Goal: Information Seeking & Learning: Learn about a topic

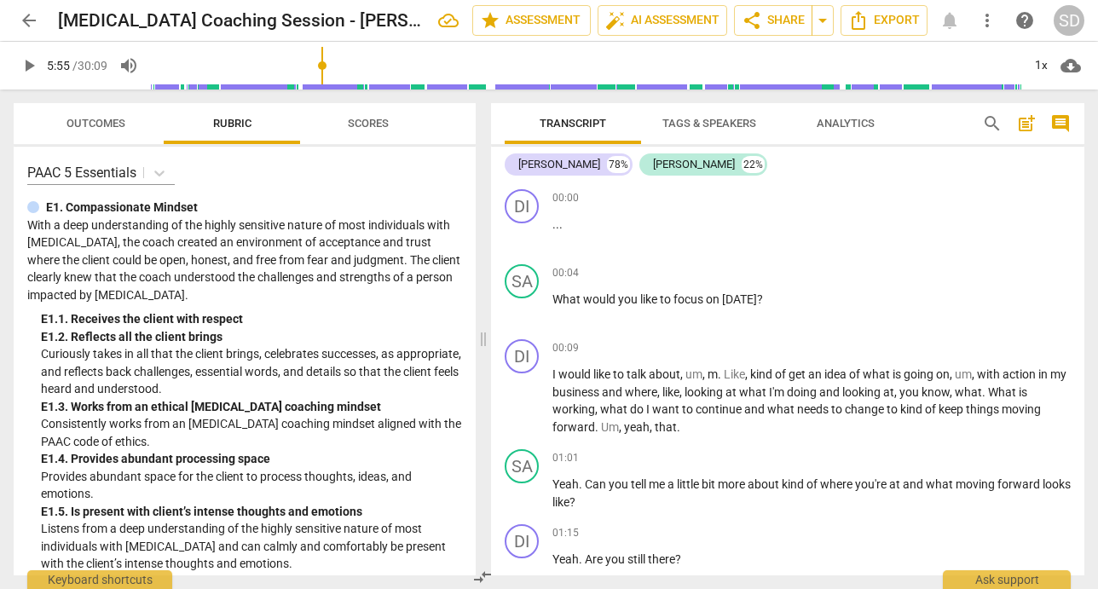
scroll to position [1222, 0]
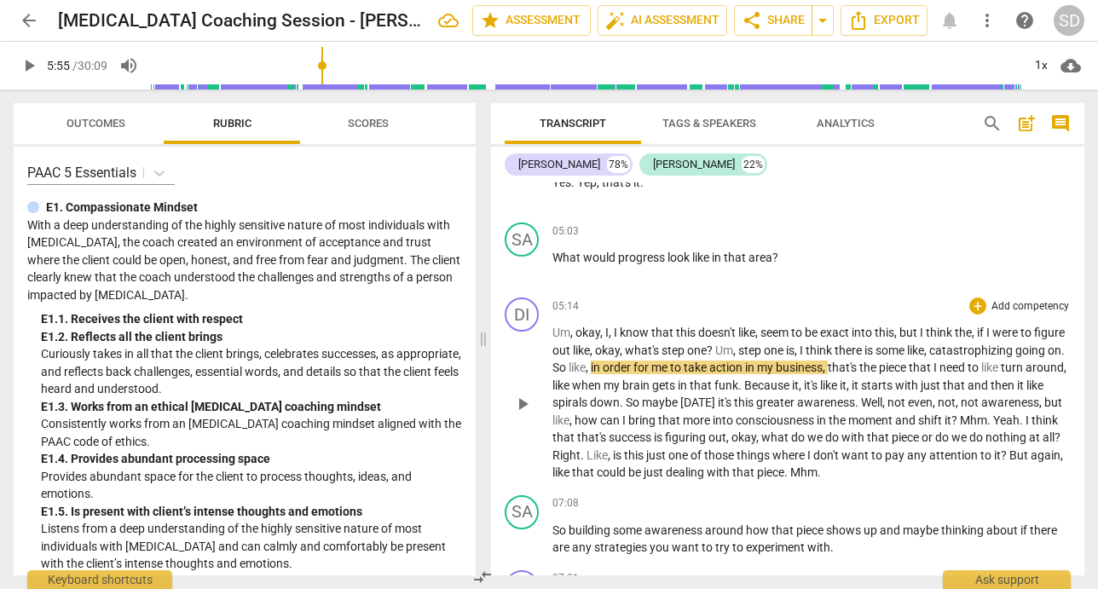
click at [528, 399] on span "play_arrow" at bounding box center [523, 404] width 20 height 20
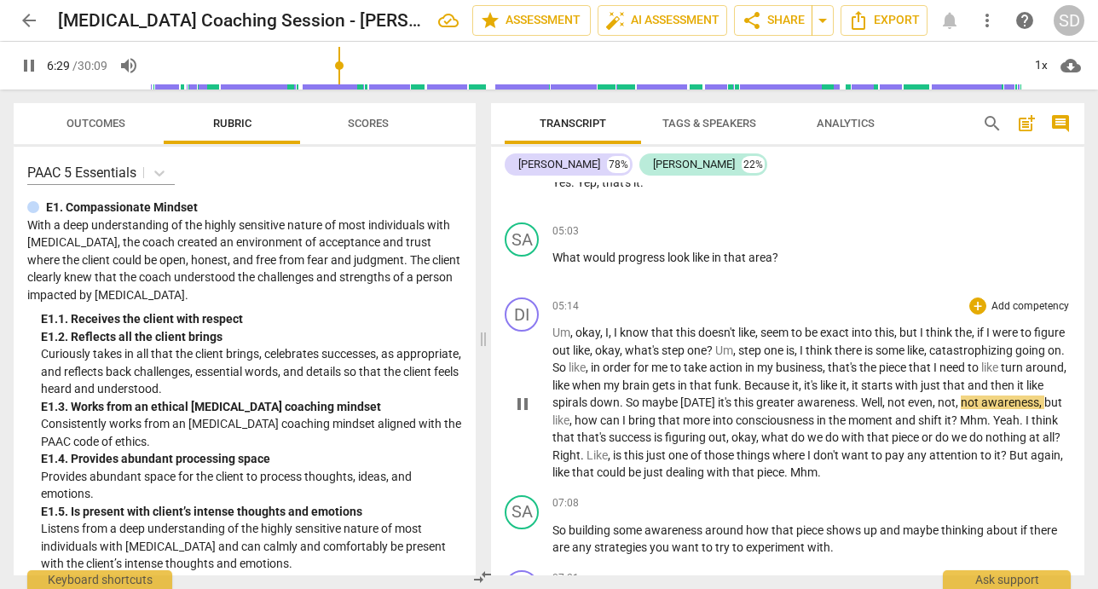
click at [861, 408] on span "." at bounding box center [858, 403] width 6 height 14
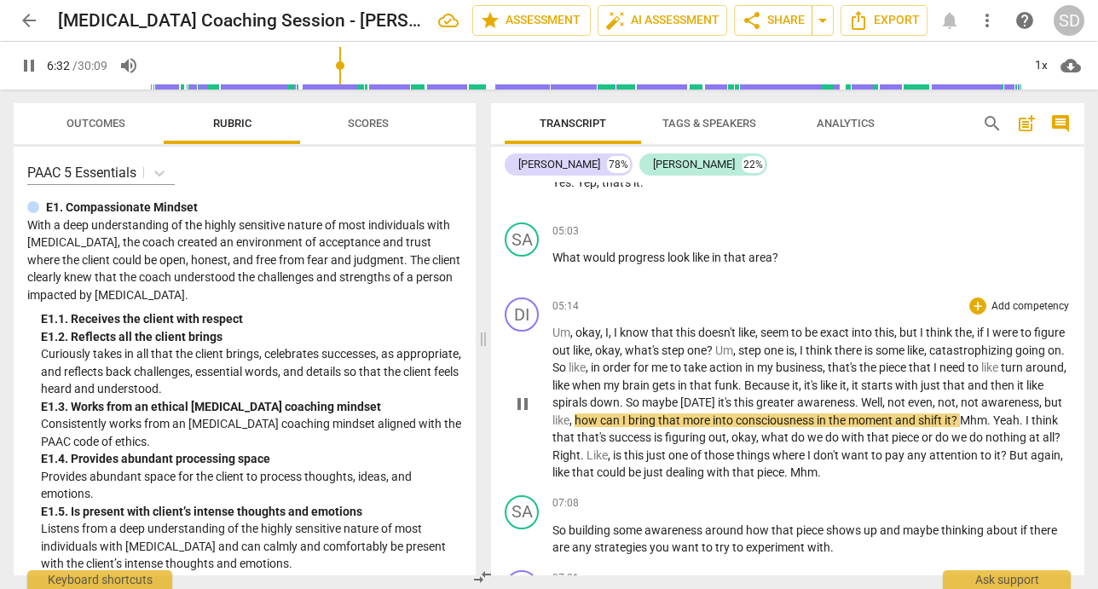
type input "392"
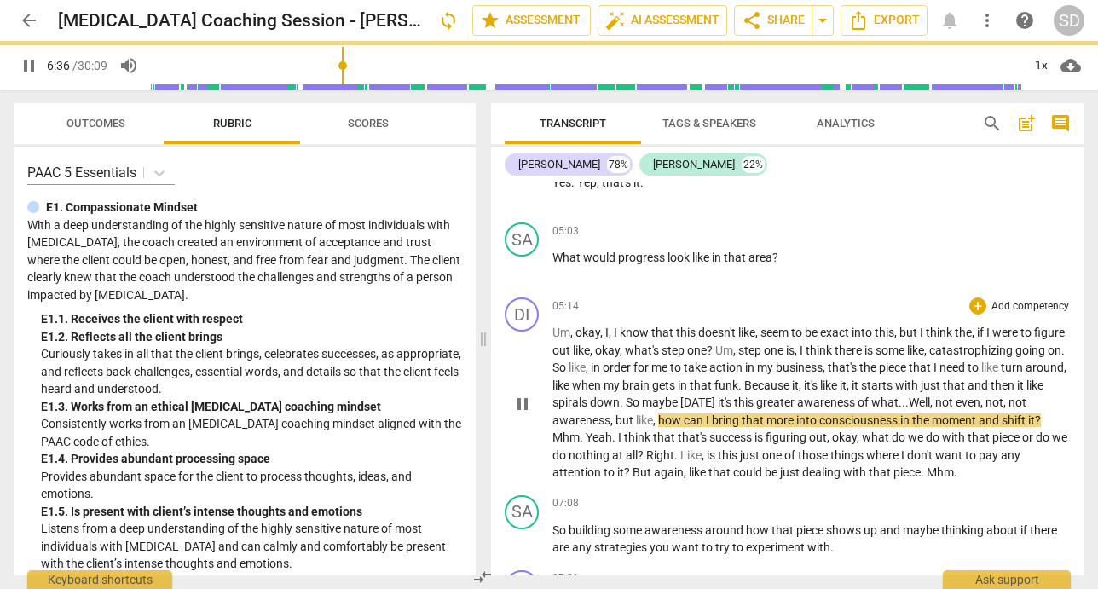
click at [860, 370] on span "that's" at bounding box center [844, 368] width 32 height 14
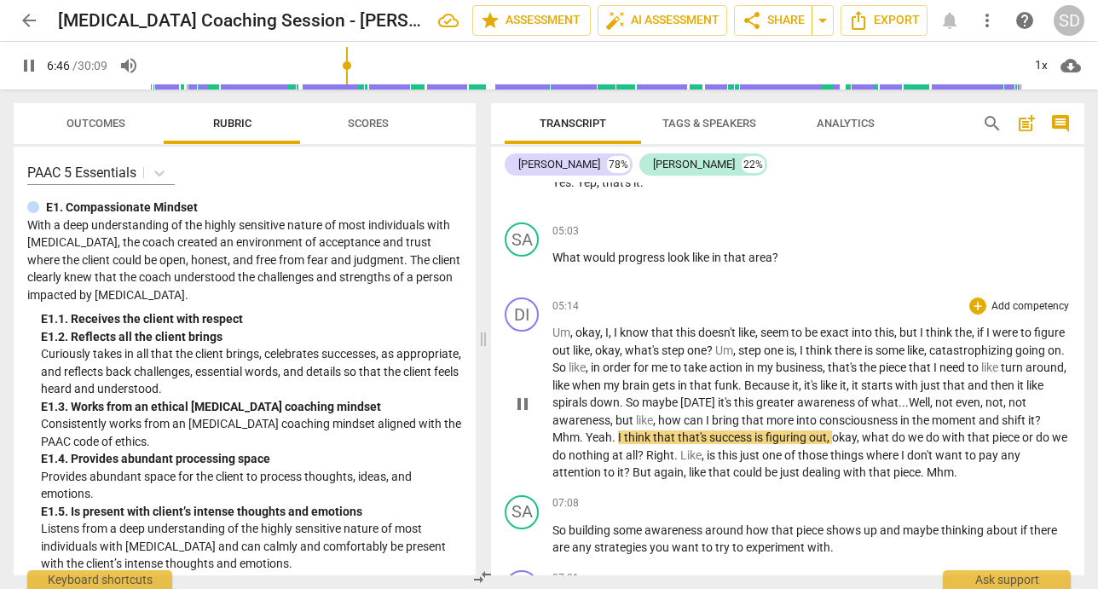
click at [567, 438] on span "Mhm" at bounding box center [566, 438] width 27 height 14
click at [967, 424] on span "moment" at bounding box center [955, 421] width 47 height 14
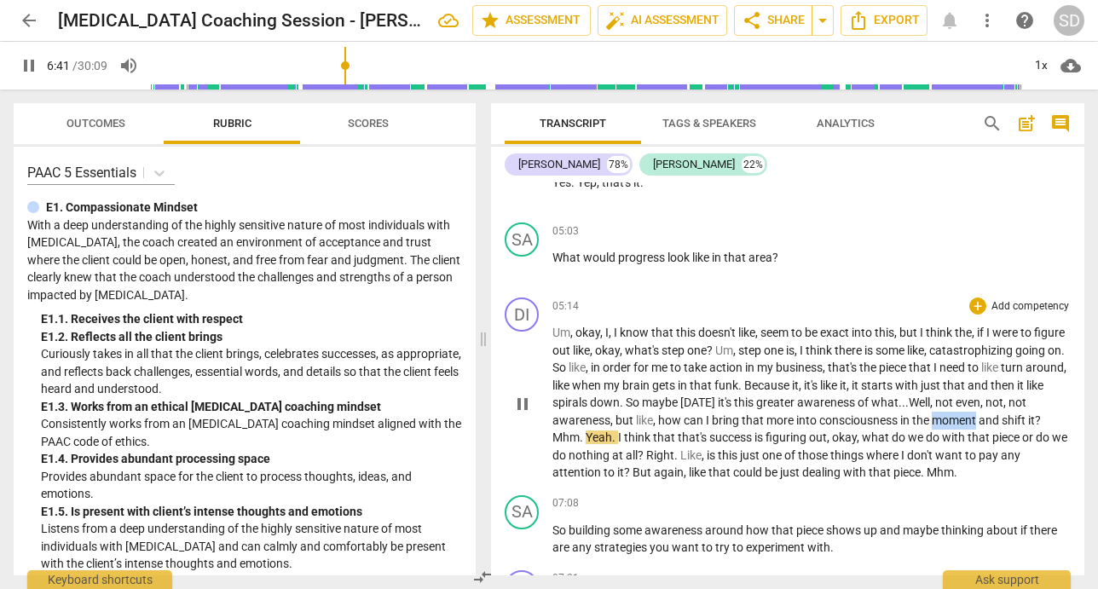
click at [967, 424] on span "moment" at bounding box center [955, 421] width 47 height 14
click at [523, 406] on span "pause" at bounding box center [523, 404] width 20 height 20
click at [1041, 422] on span "?" at bounding box center [1038, 421] width 6 height 14
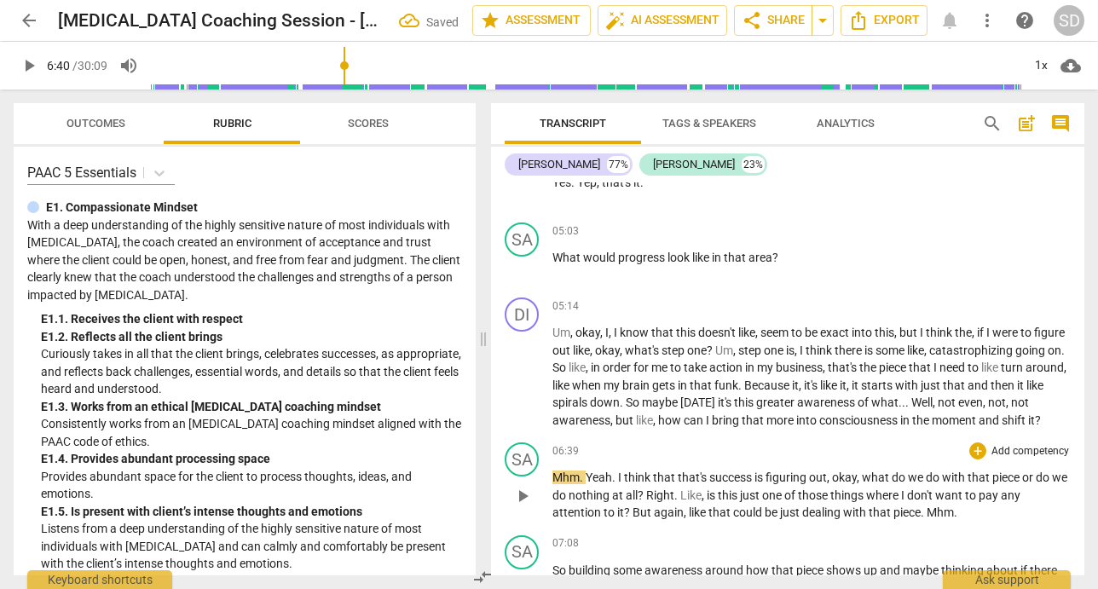
click at [588, 481] on span "Yeah" at bounding box center [599, 478] width 26 height 14
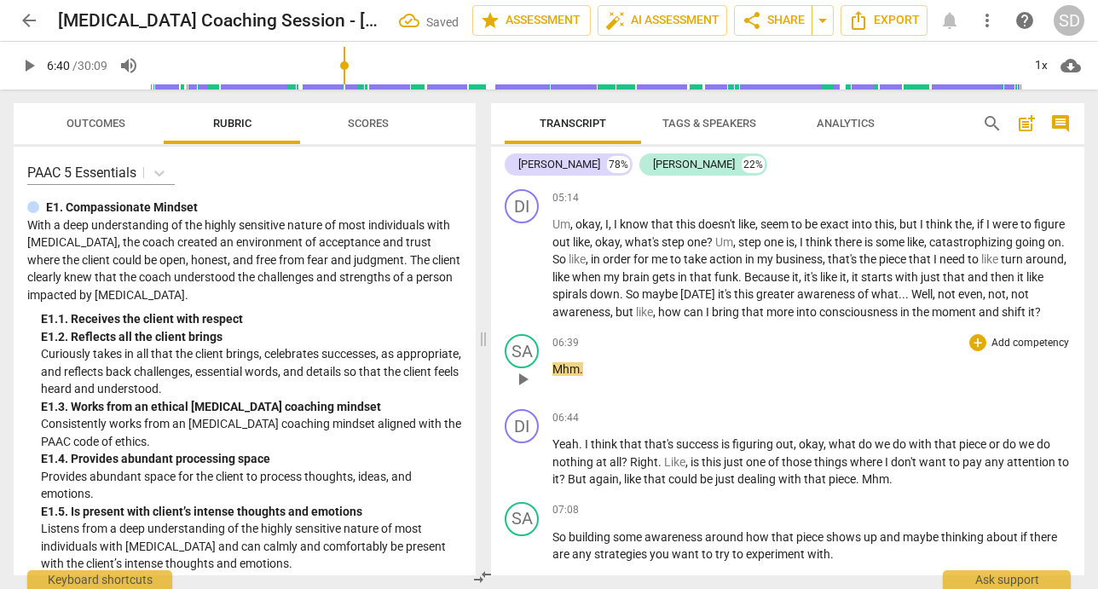
scroll to position [1355, 0]
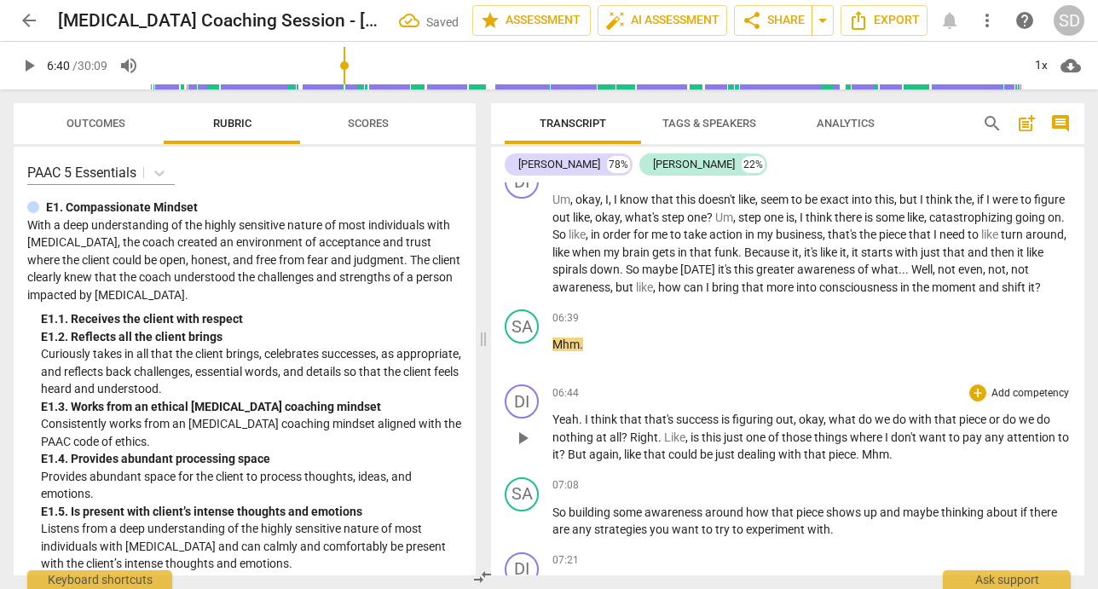
click at [567, 421] on span "Yeah" at bounding box center [566, 420] width 26 height 14
click at [525, 356] on span "play_arrow" at bounding box center [523, 355] width 20 height 20
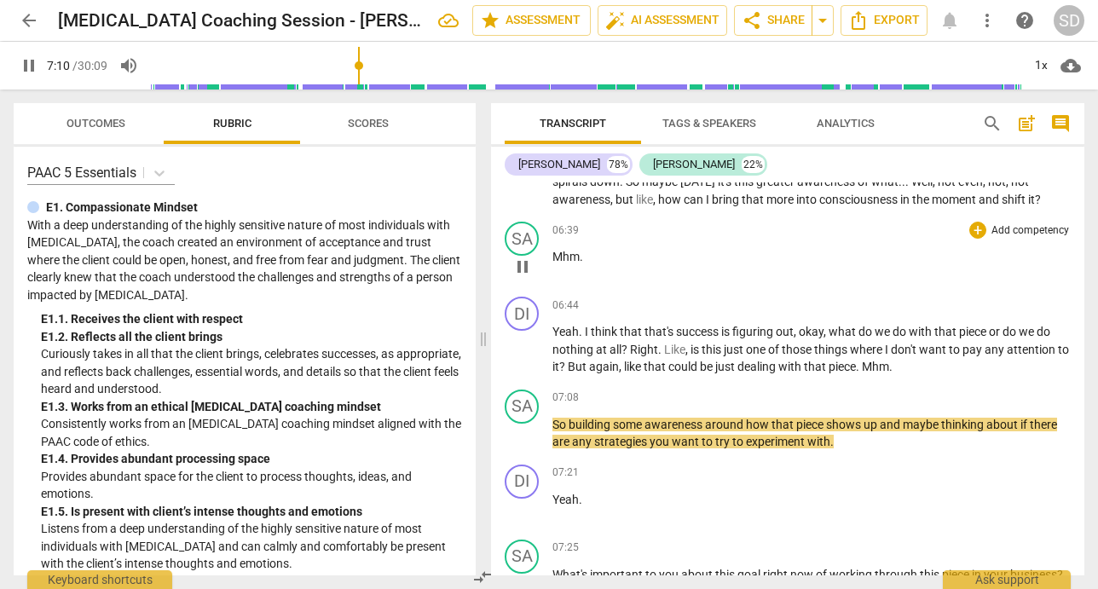
scroll to position [1452, 0]
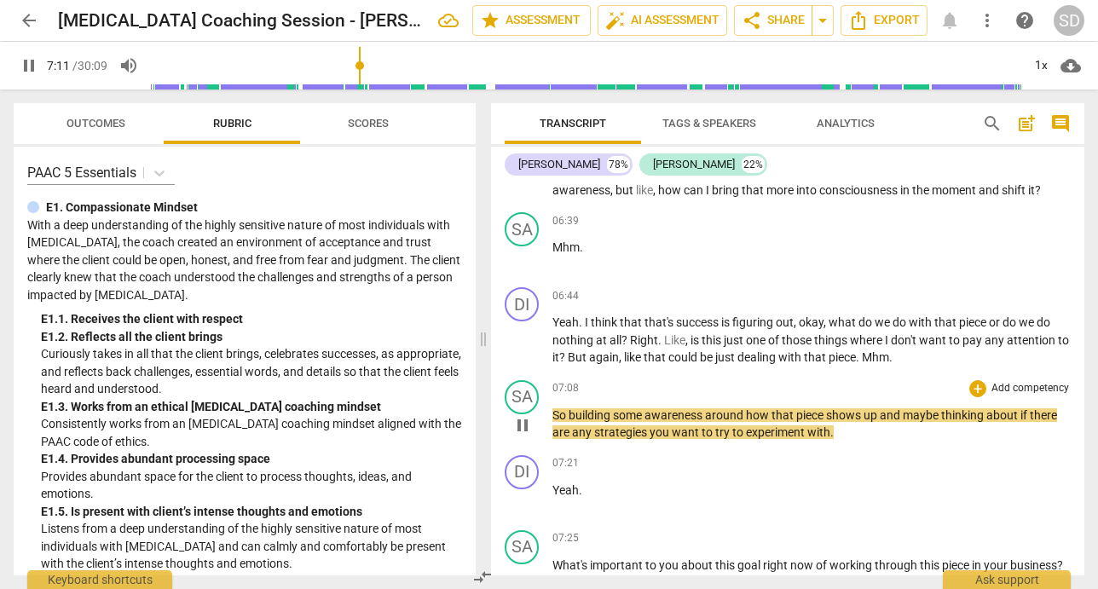
click at [529, 430] on span "pause" at bounding box center [523, 425] width 20 height 20
type input "432"
click at [913, 362] on p "Yeah . I think that that's success is figuring out , okay , what do we do with …" at bounding box center [812, 340] width 519 height 53
click at [526, 428] on span "play_arrow" at bounding box center [523, 425] width 20 height 20
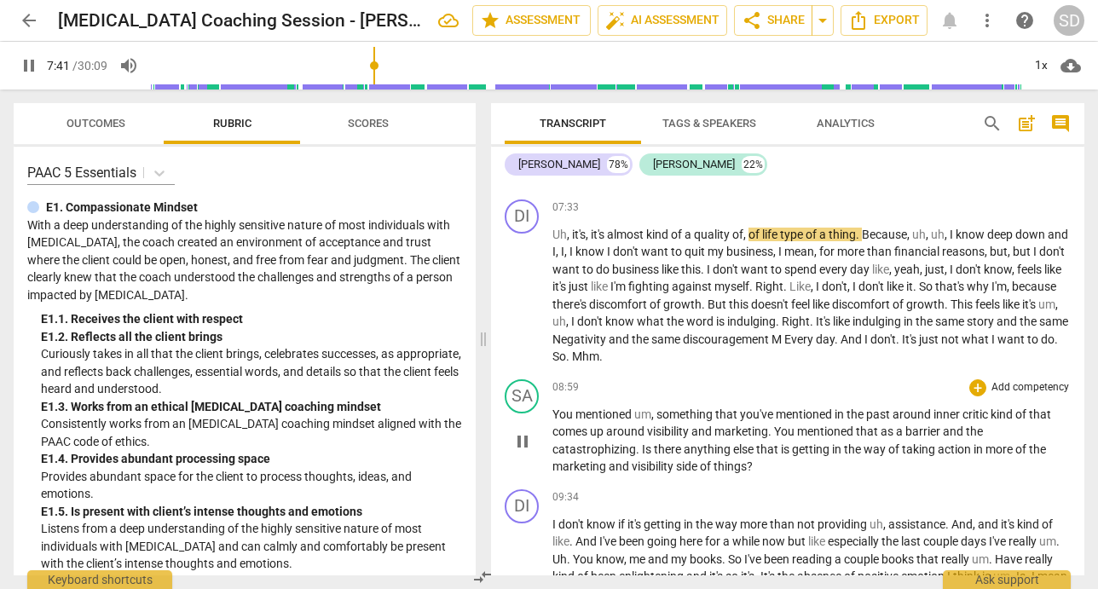
scroll to position [1860, 0]
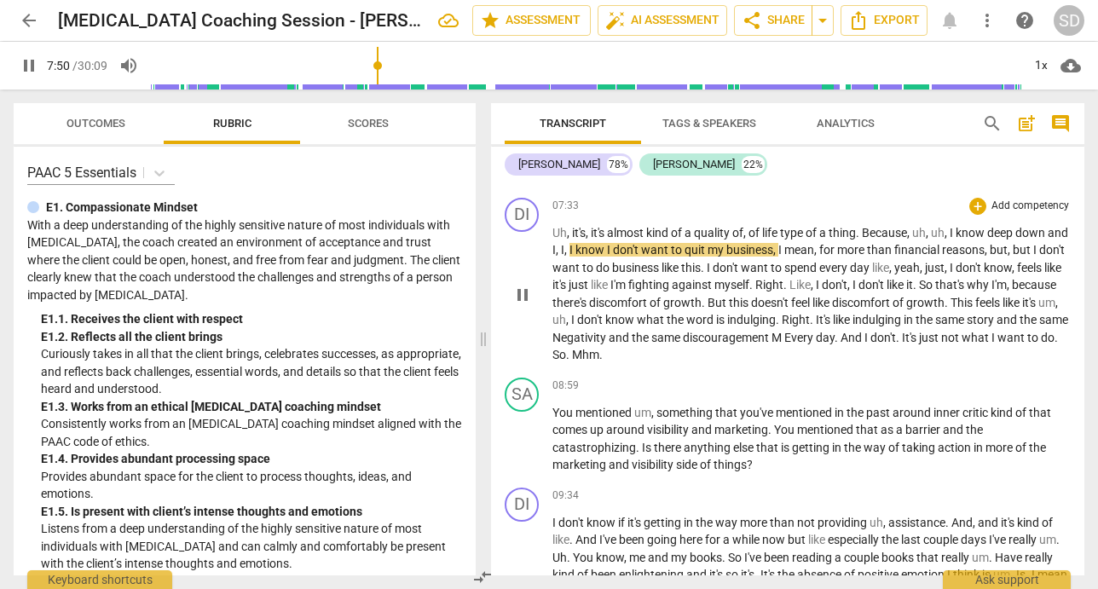
click at [896, 235] on span "Because" at bounding box center [884, 233] width 45 height 14
click at [930, 232] on span "," at bounding box center [928, 233] width 5 height 14
type input "473"
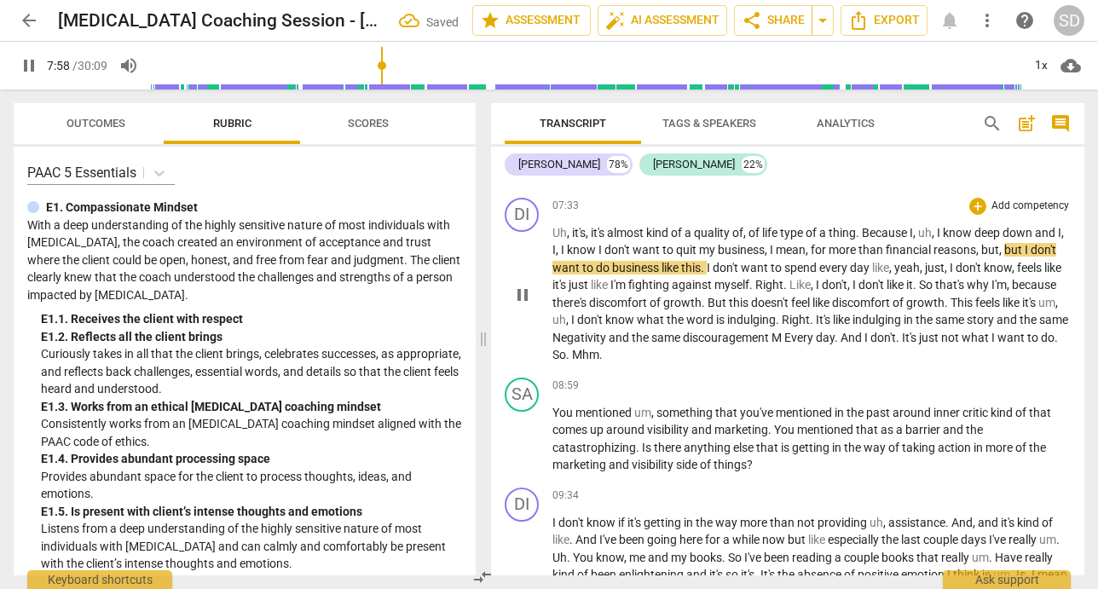
click at [892, 235] on span "Because I" at bounding box center [887, 233] width 51 height 14
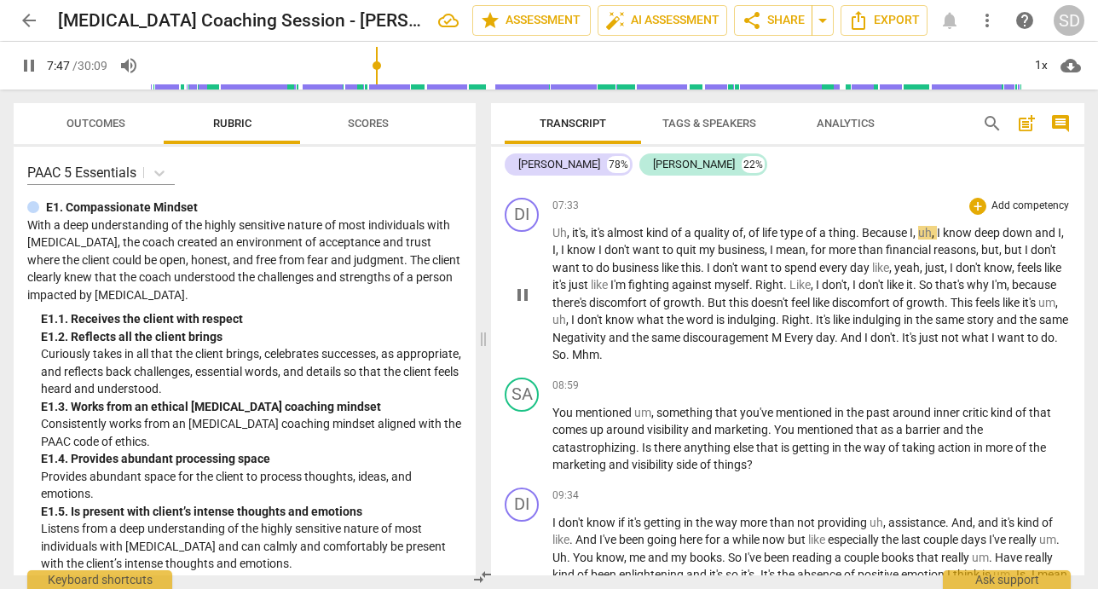
click at [943, 237] on span "I" at bounding box center [940, 233] width 6 height 14
click at [908, 272] on span "yeah" at bounding box center [908, 268] width 26 height 14
click at [816, 341] on span "Every" at bounding box center [801, 338] width 32 height 14
click at [805, 327] on p "Uh , it's , it's almost kind of a quality of , of life type of a thing . Becaus…" at bounding box center [812, 294] width 519 height 140
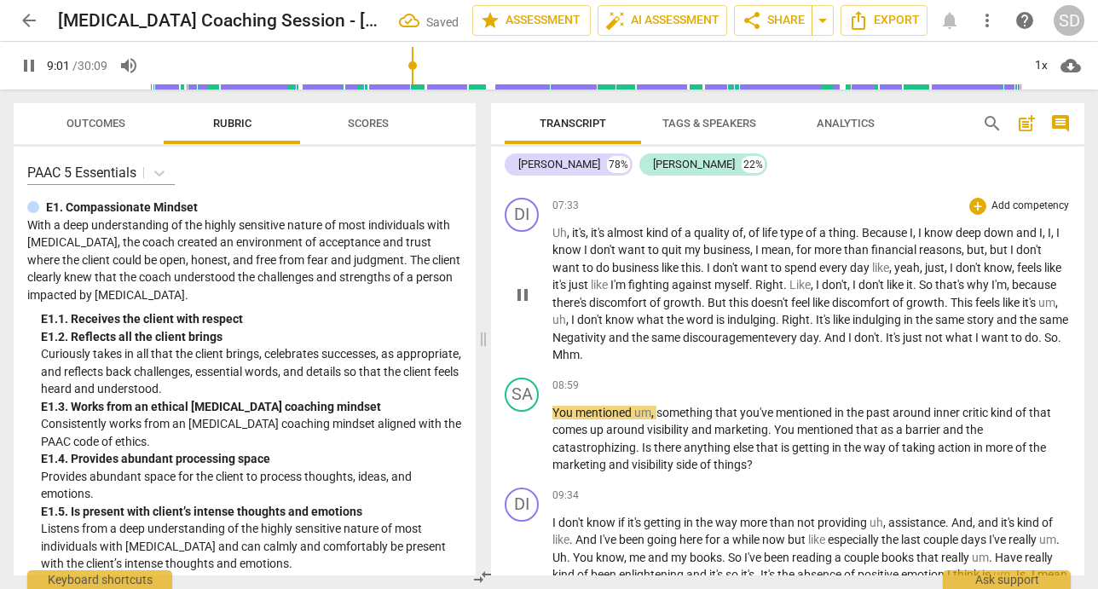
click at [580, 358] on span "Mhm" at bounding box center [566, 355] width 27 height 14
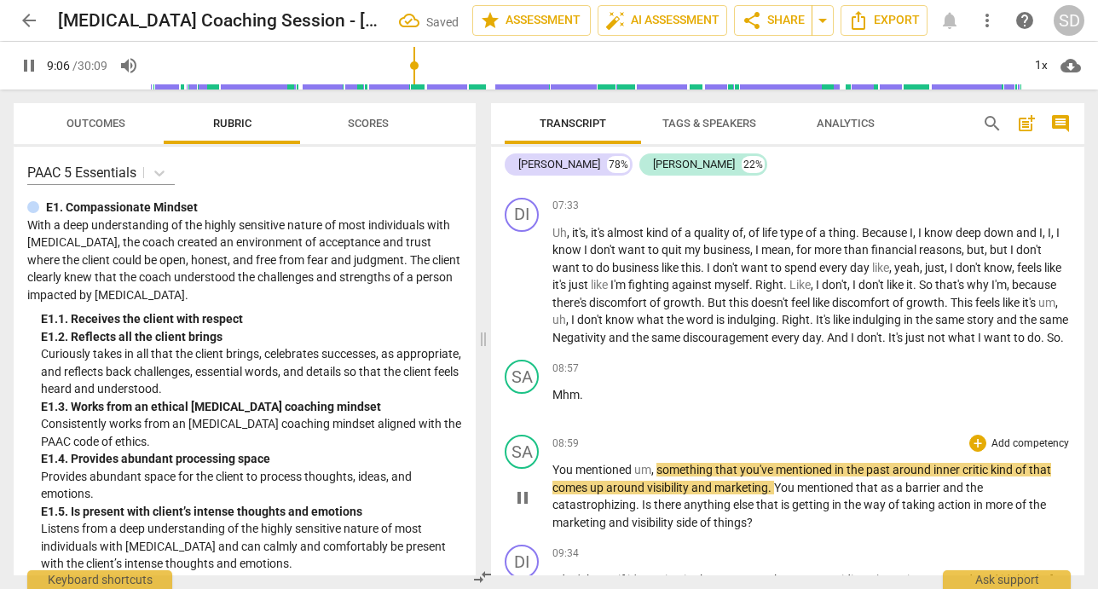
click at [554, 477] on span "You" at bounding box center [564, 470] width 23 height 14
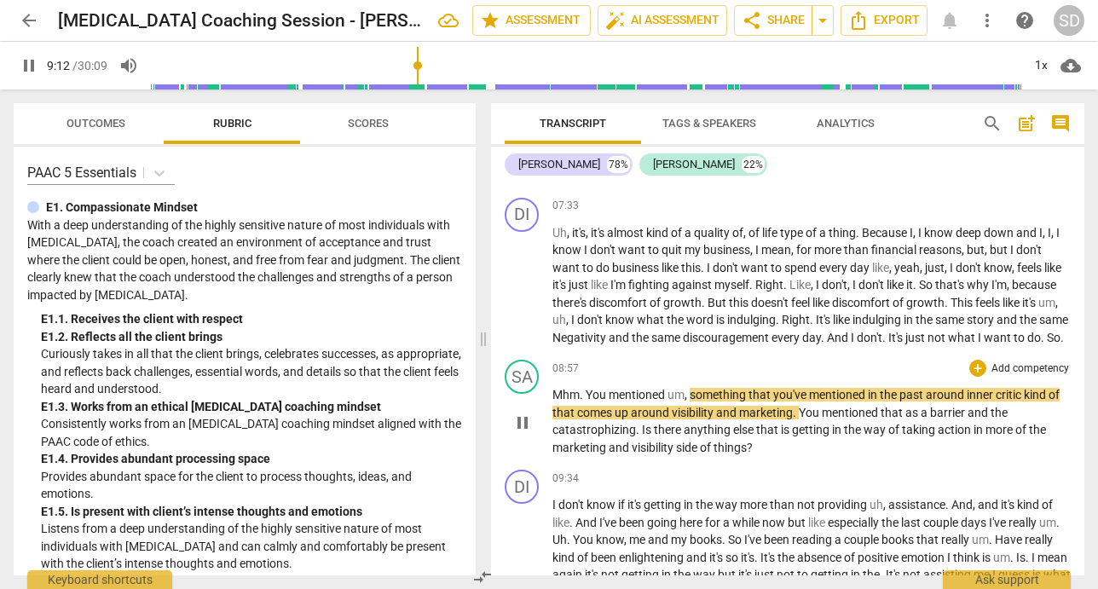
click at [790, 456] on p "Mhm . You mentioned um , something that you've mentioned in the past around inn…" at bounding box center [812, 421] width 519 height 70
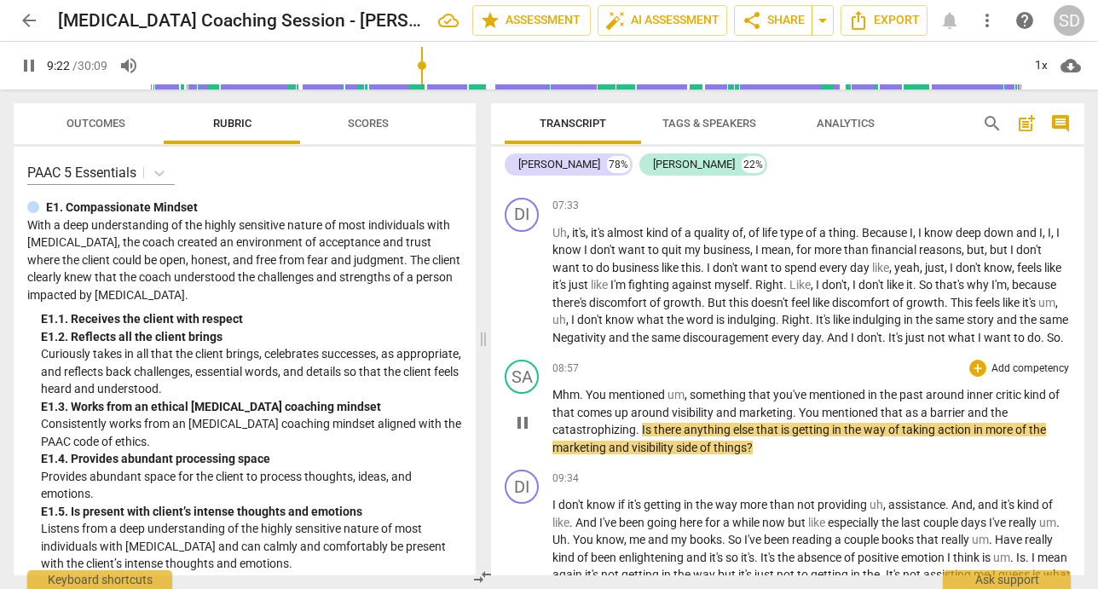
click at [613, 437] on span "catastrophizing" at bounding box center [595, 430] width 84 height 14
click at [716, 402] on span "something" at bounding box center [719, 395] width 59 height 14
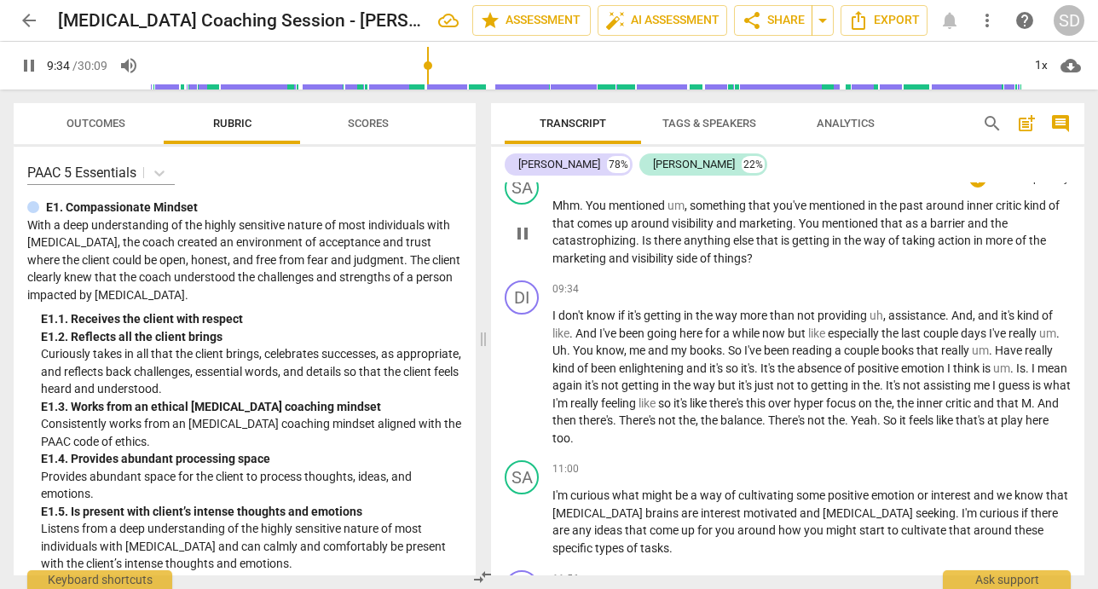
scroll to position [2057, 0]
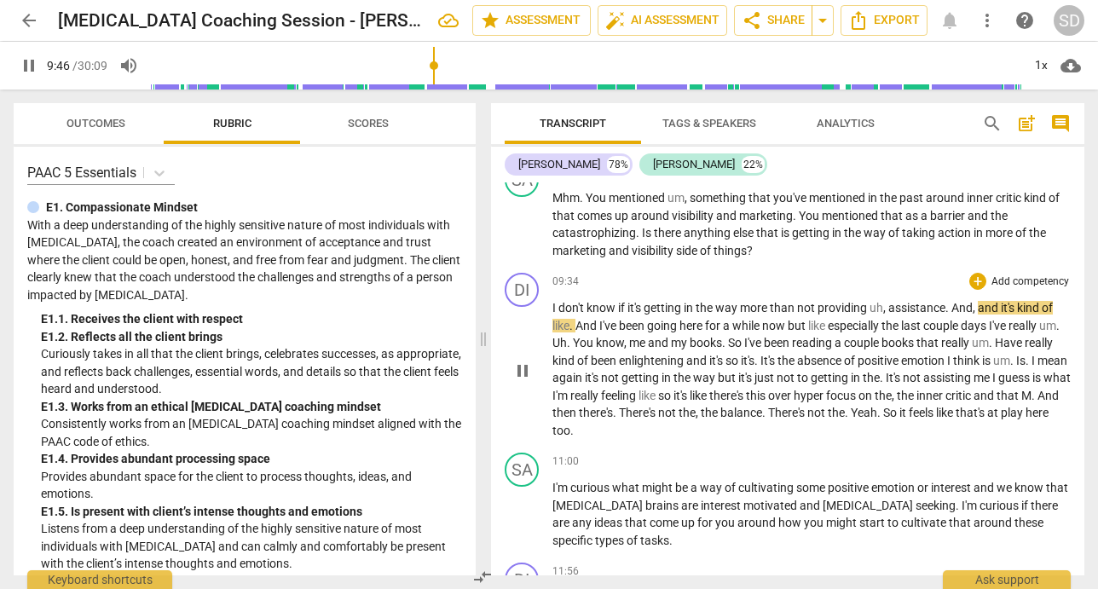
click at [883, 315] on span "uh" at bounding box center [877, 308] width 14 height 14
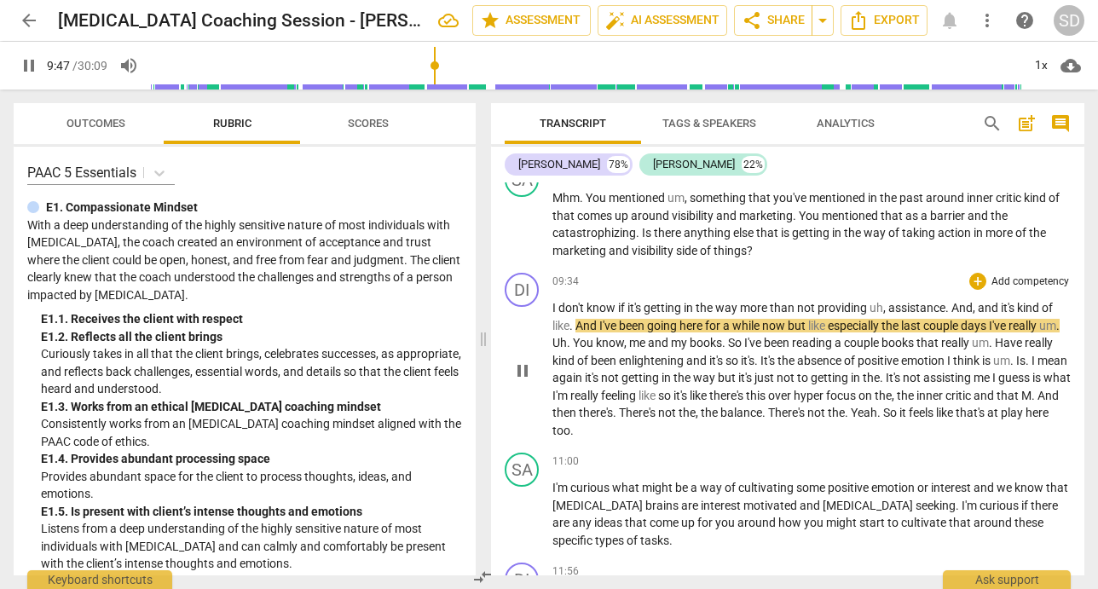
type input "588"
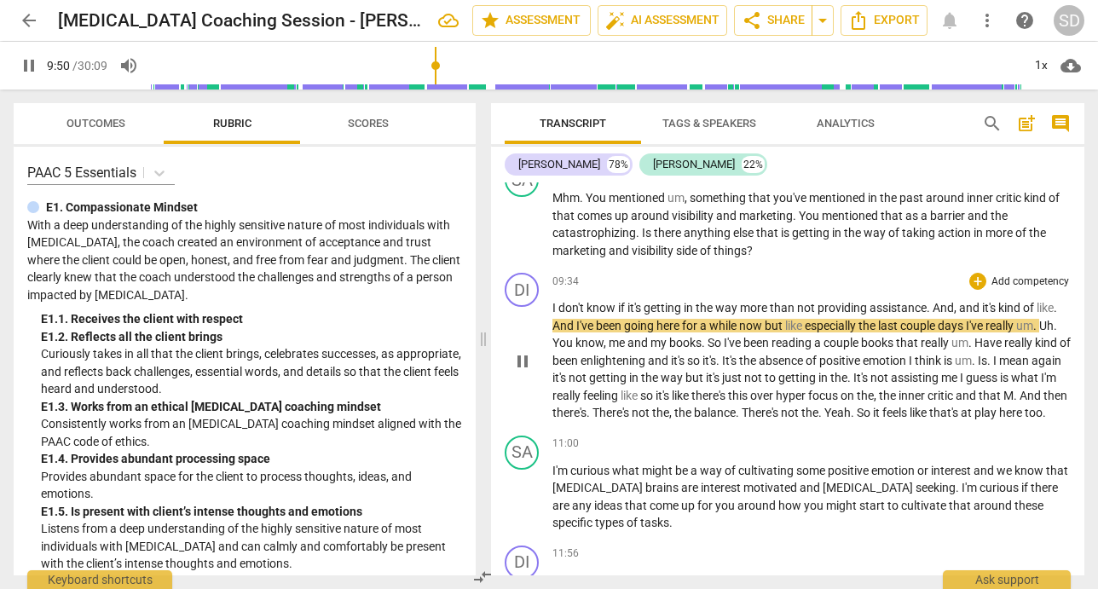
click at [751, 403] on span "this" at bounding box center [739, 396] width 22 height 14
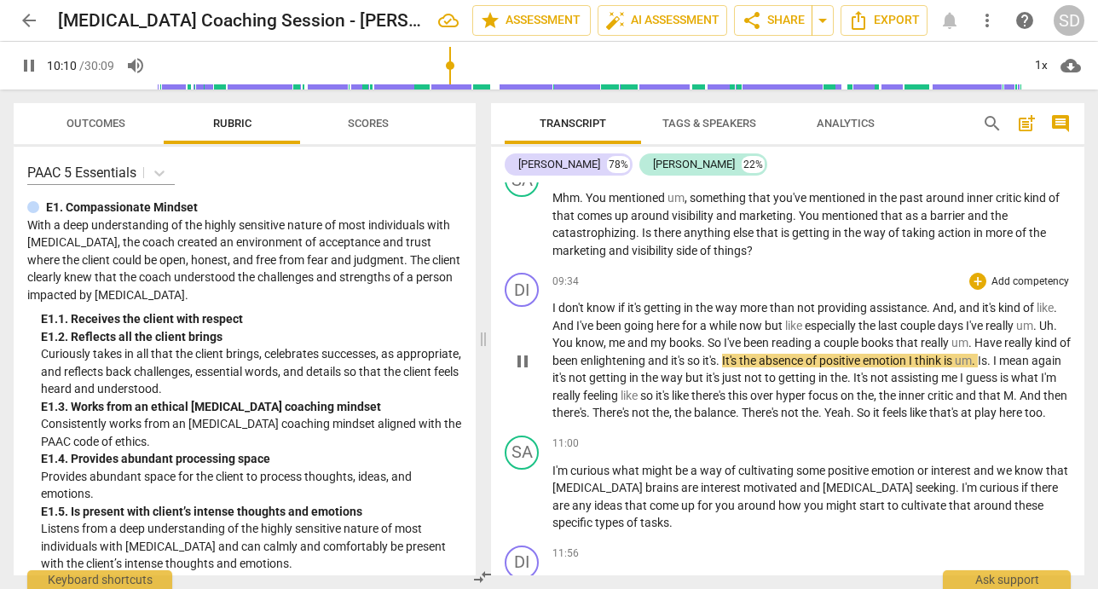
click at [648, 368] on span "enlightening" at bounding box center [614, 361] width 67 height 14
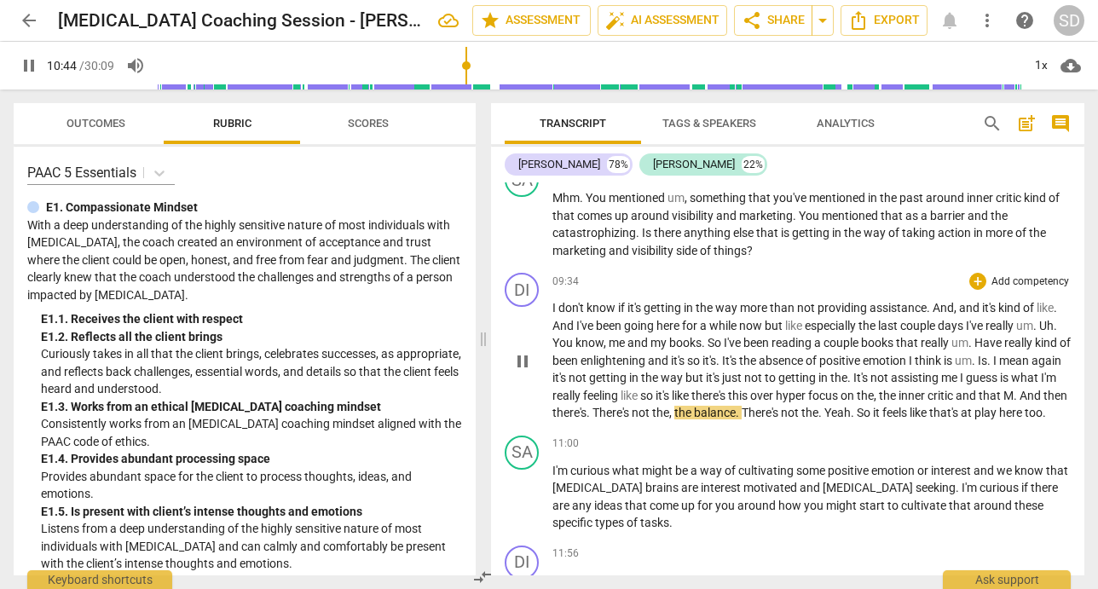
click at [1014, 403] on span "." at bounding box center [1017, 396] width 6 height 14
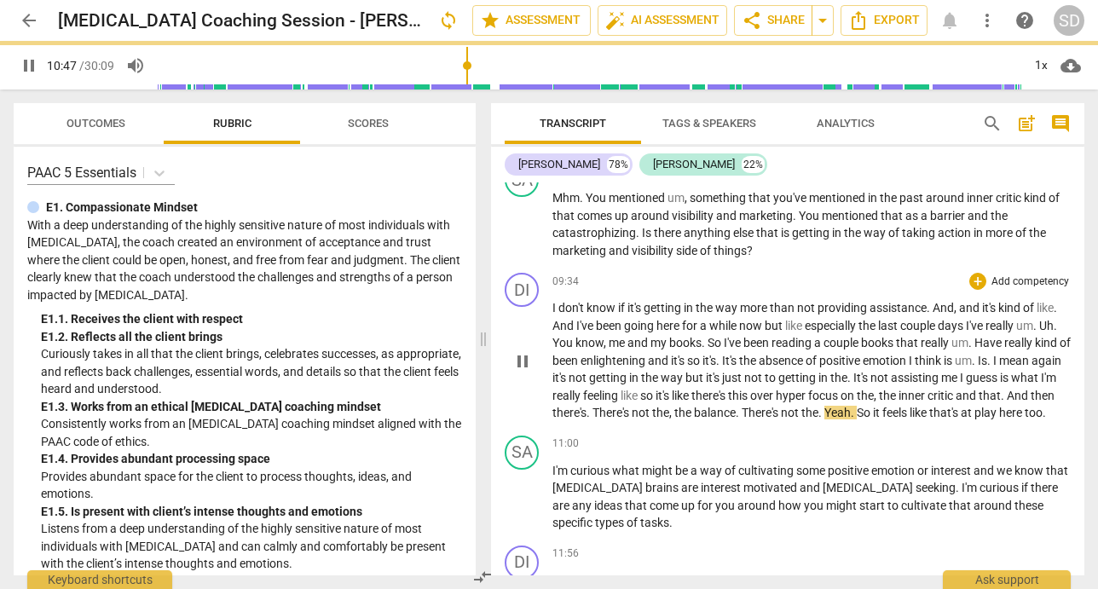
click at [692, 422] on p "I don't know if it's getting in the way more than not providing assistance . An…" at bounding box center [812, 360] width 519 height 123
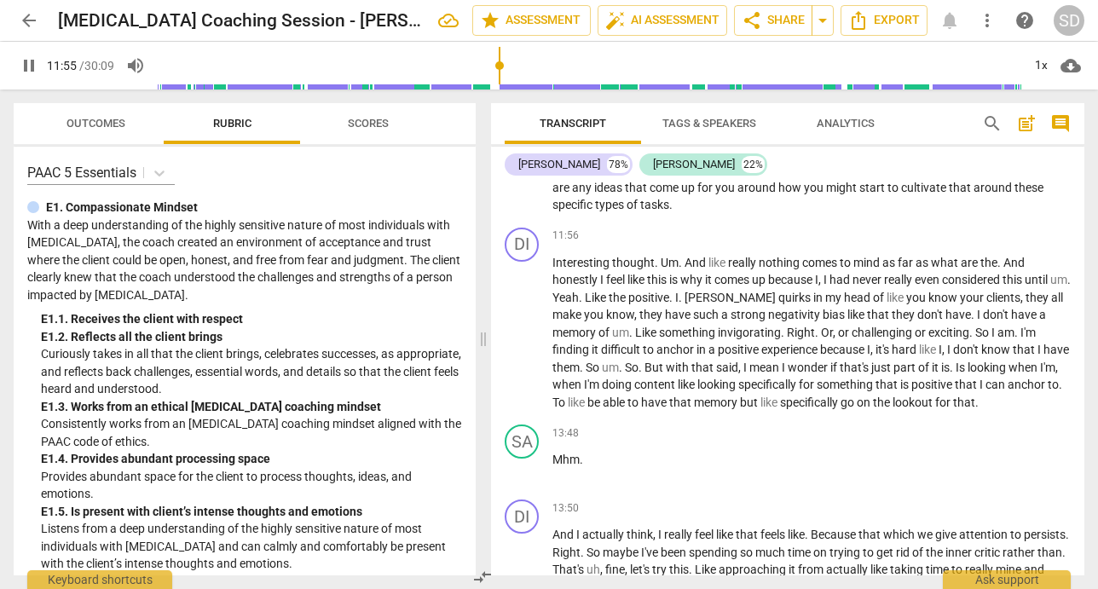
scroll to position [2377, 0]
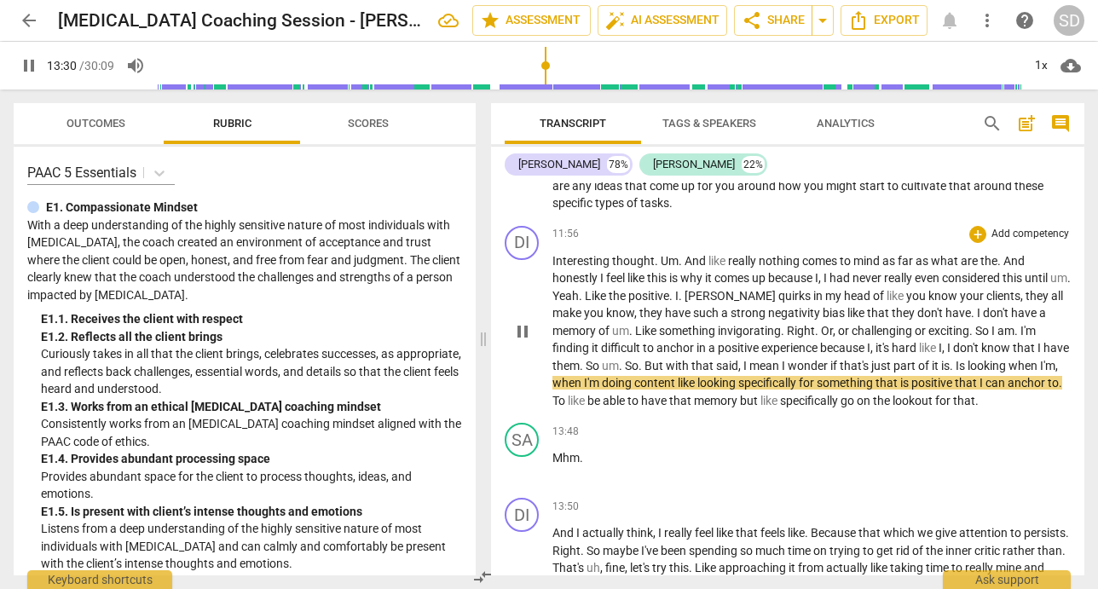
click at [968, 373] on span "looking" at bounding box center [988, 366] width 41 height 14
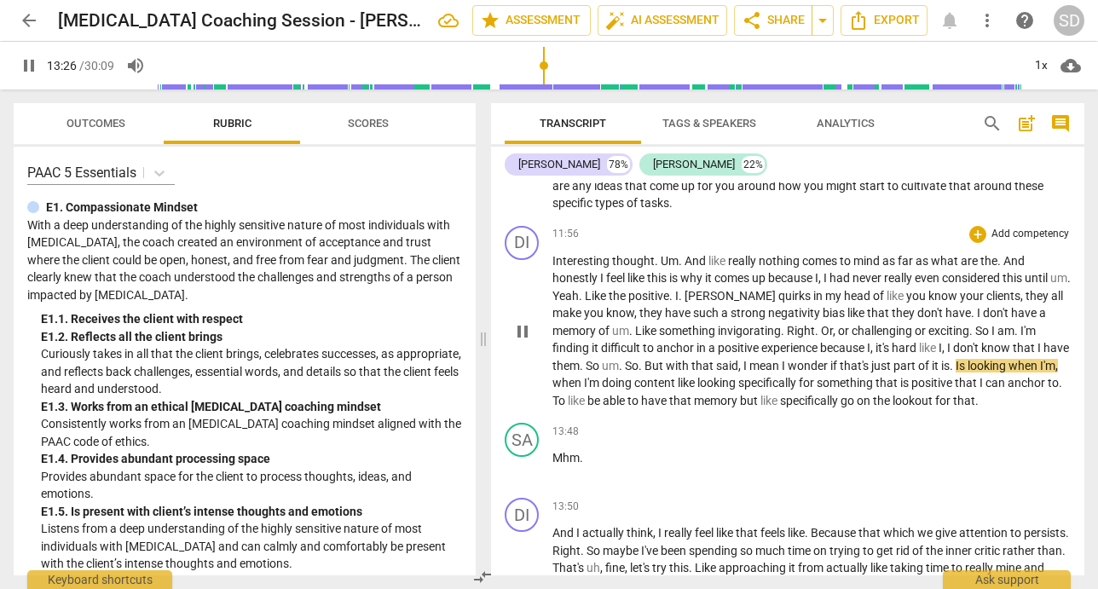
click at [1040, 373] on span "I'm" at bounding box center [1047, 366] width 15 height 14
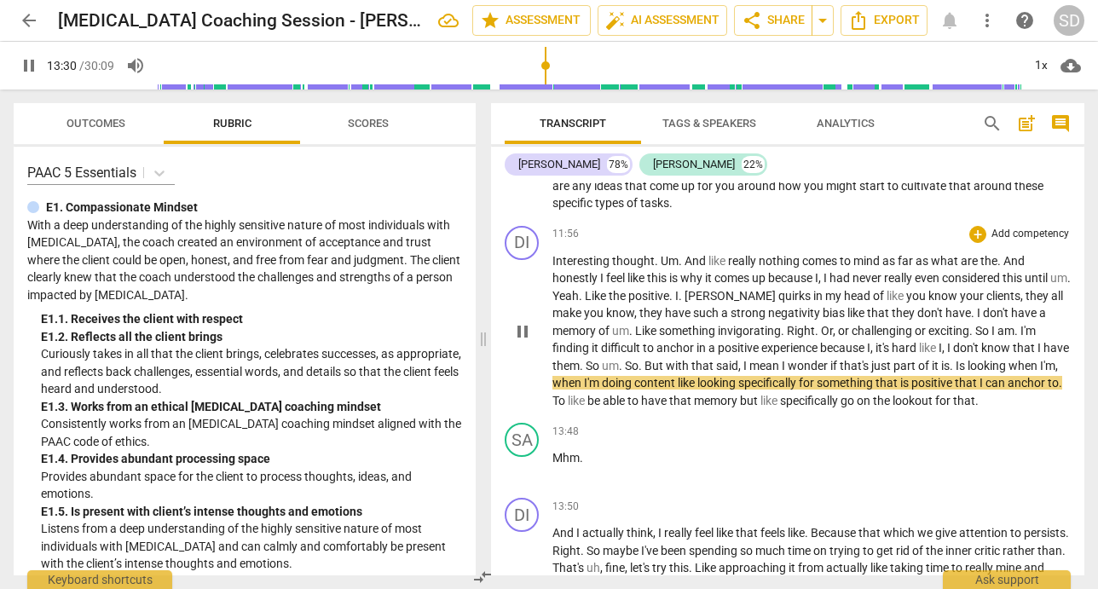
click at [977, 373] on span "looking" at bounding box center [988, 366] width 41 height 14
type input "811"
click at [777, 408] on span "memory" at bounding box center [774, 401] width 46 height 14
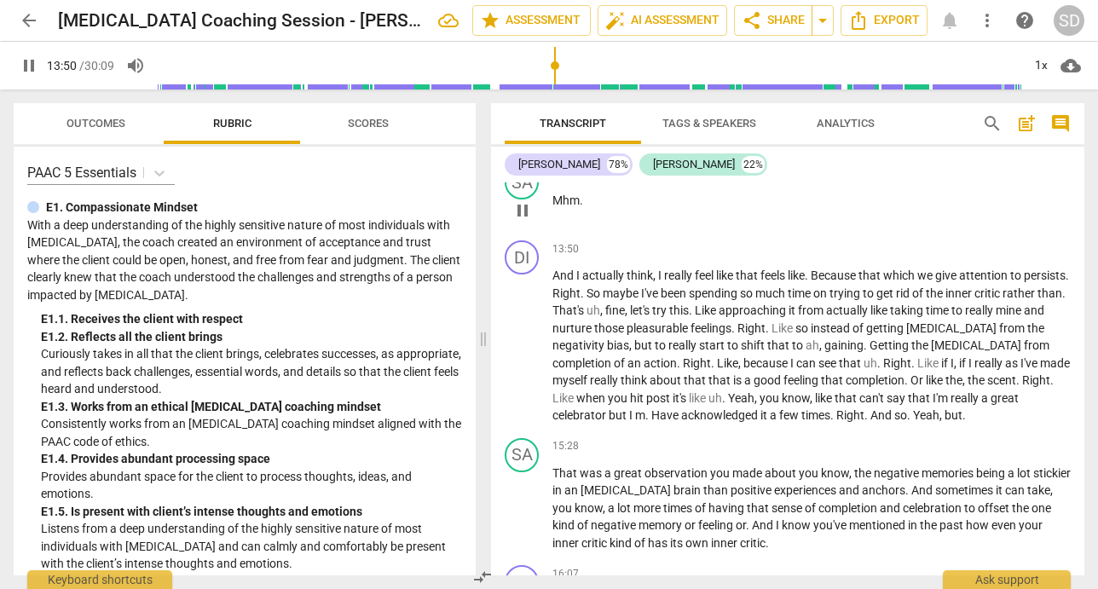
scroll to position [2637, 0]
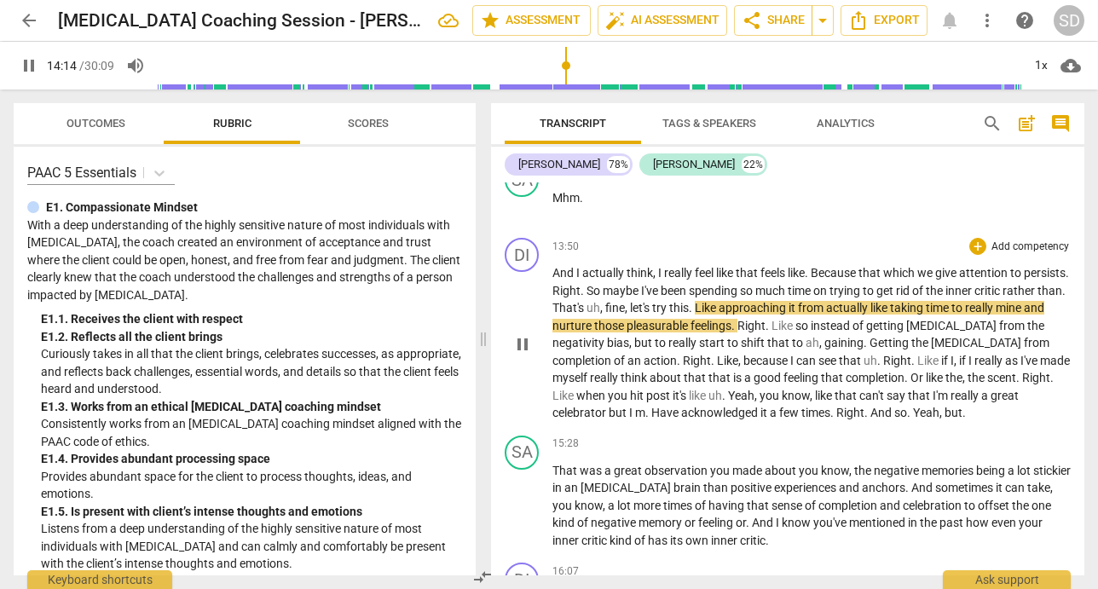
click at [606, 315] on span "," at bounding box center [602, 308] width 5 height 14
type input "856"
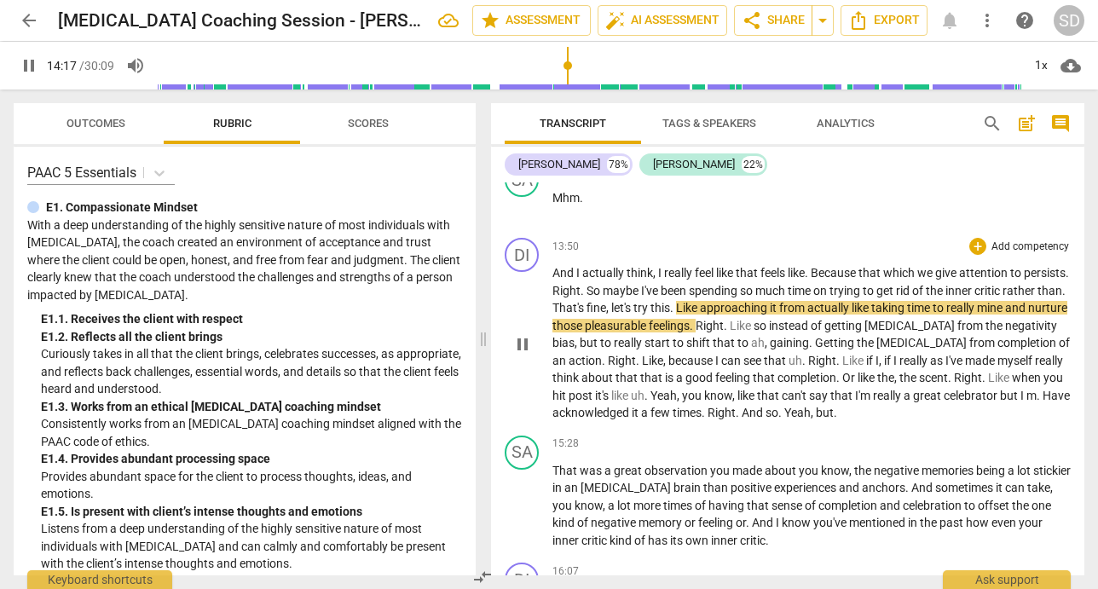
click at [616, 385] on span "about" at bounding box center [599, 378] width 34 height 14
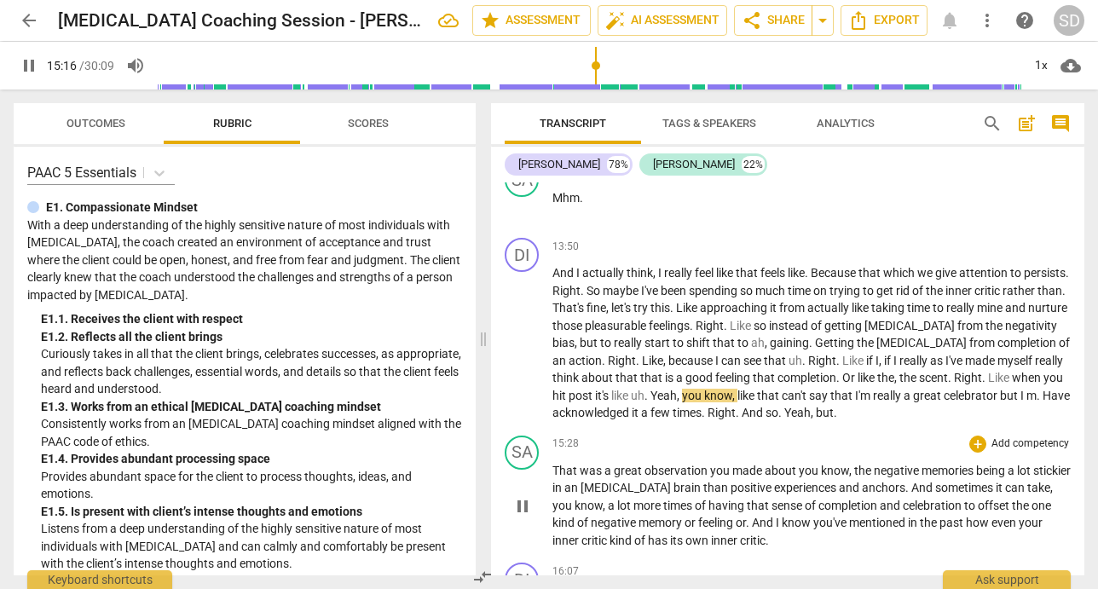
type input "917"
click at [1043, 403] on span "Have" at bounding box center [1056, 396] width 27 height 14
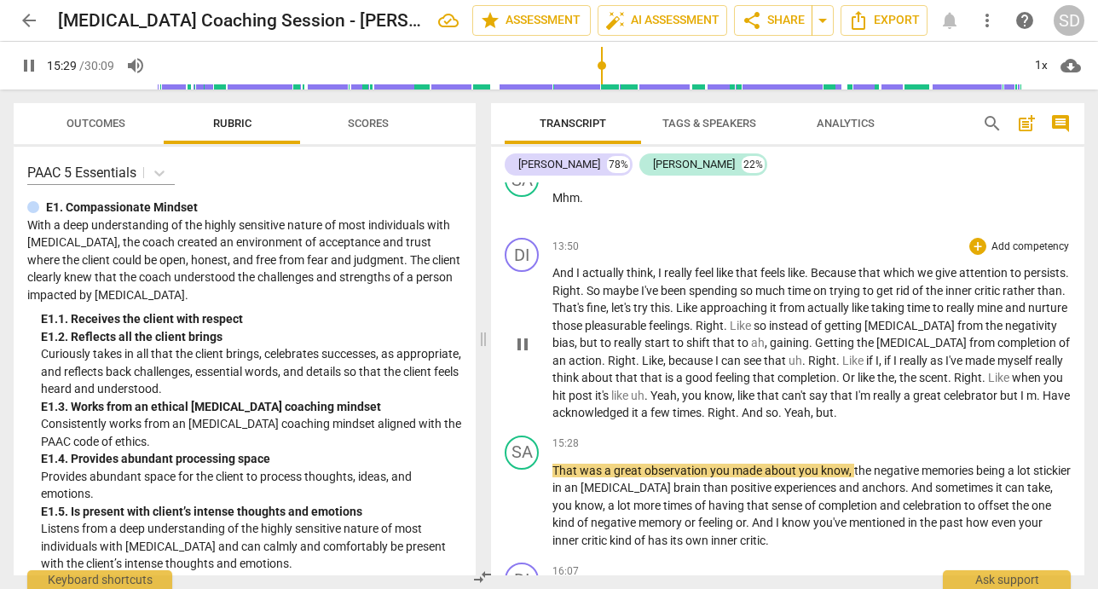
type input "930"
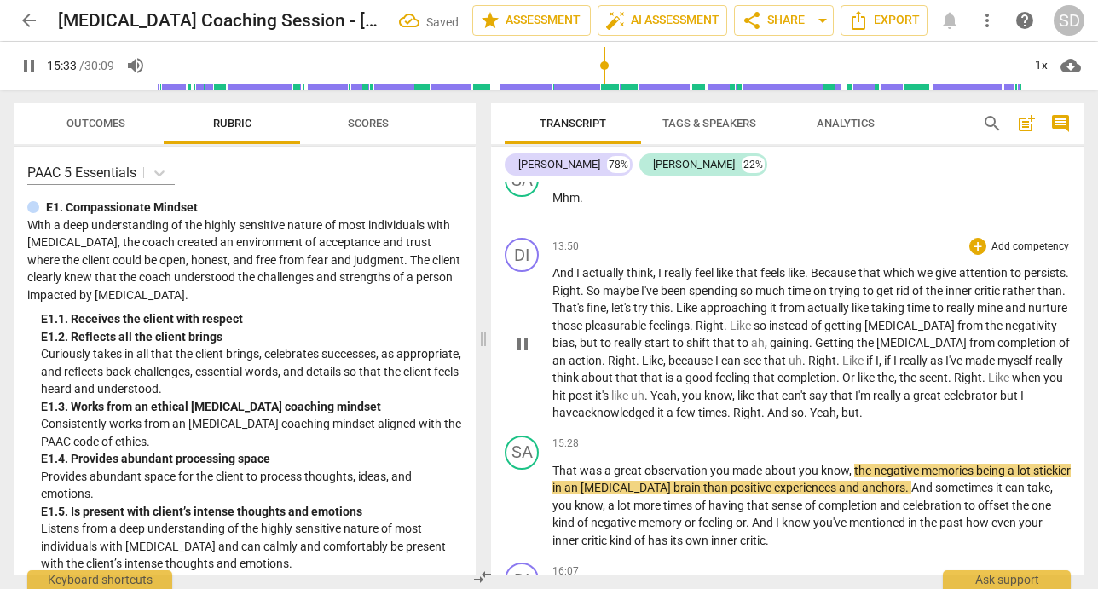
click at [791, 420] on span "And" at bounding box center [780, 413] width 24 height 14
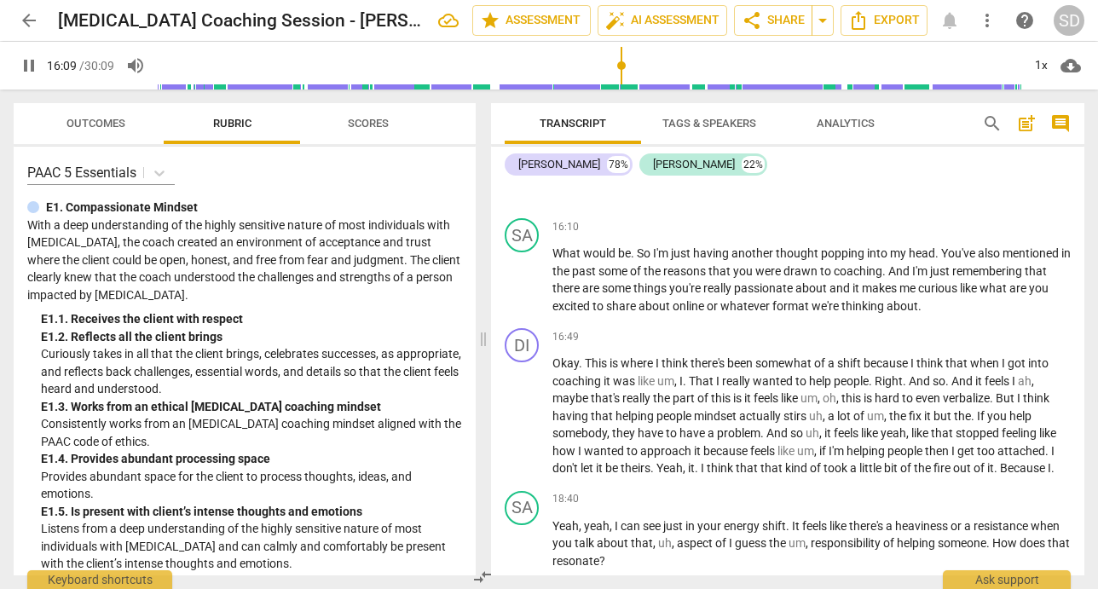
scroll to position [3064, 0]
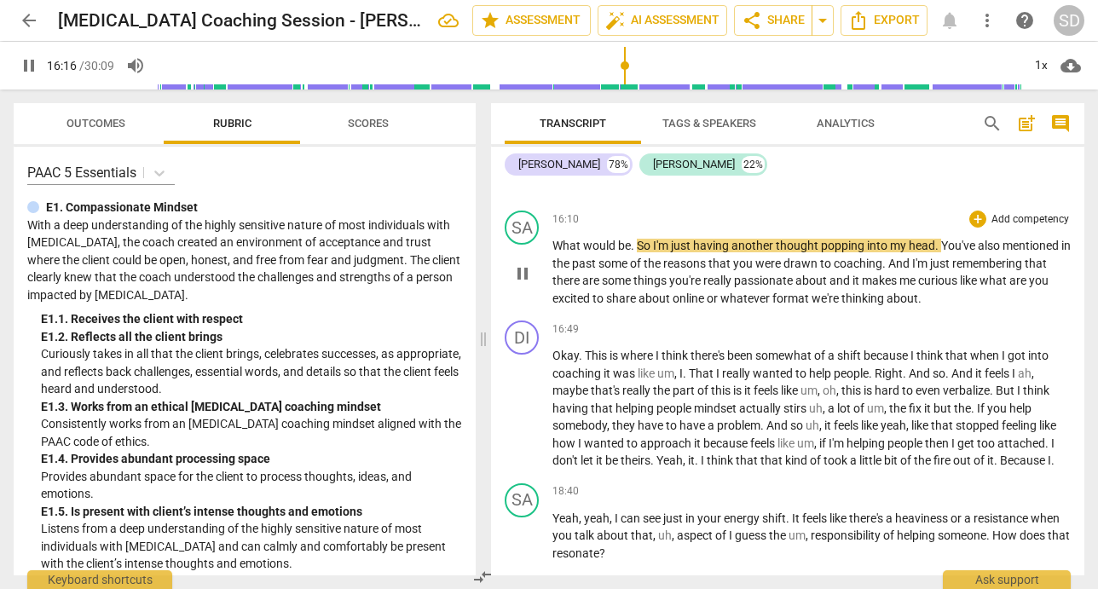
click at [631, 287] on p "What would be . So I'm just having another thought popping into my head . You'v…" at bounding box center [812, 272] width 519 height 70
click at [651, 252] on span "So" at bounding box center [645, 246] width 16 height 14
type input "979"
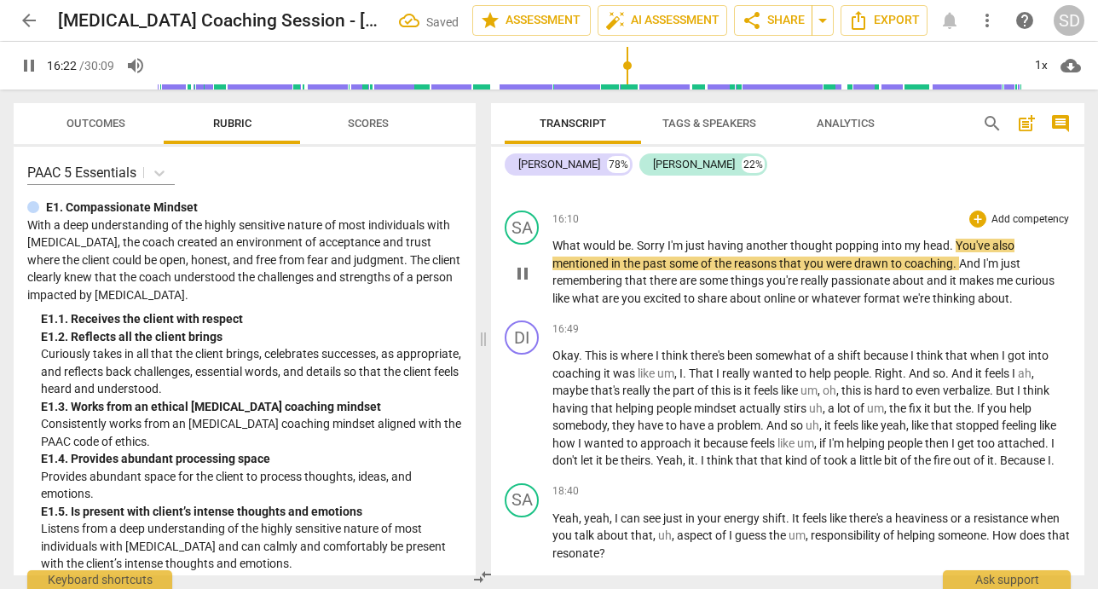
click at [634, 252] on span "." at bounding box center [634, 246] width 6 height 14
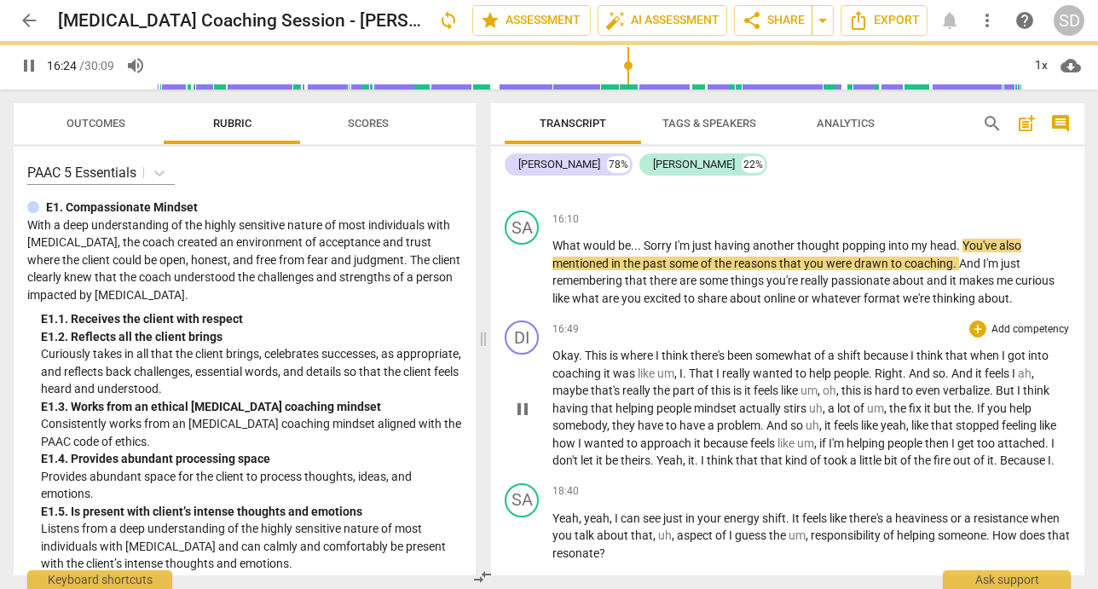
click at [671, 338] on div "16:49 + Add competency keyboard_arrow_right" at bounding box center [812, 329] width 519 height 17
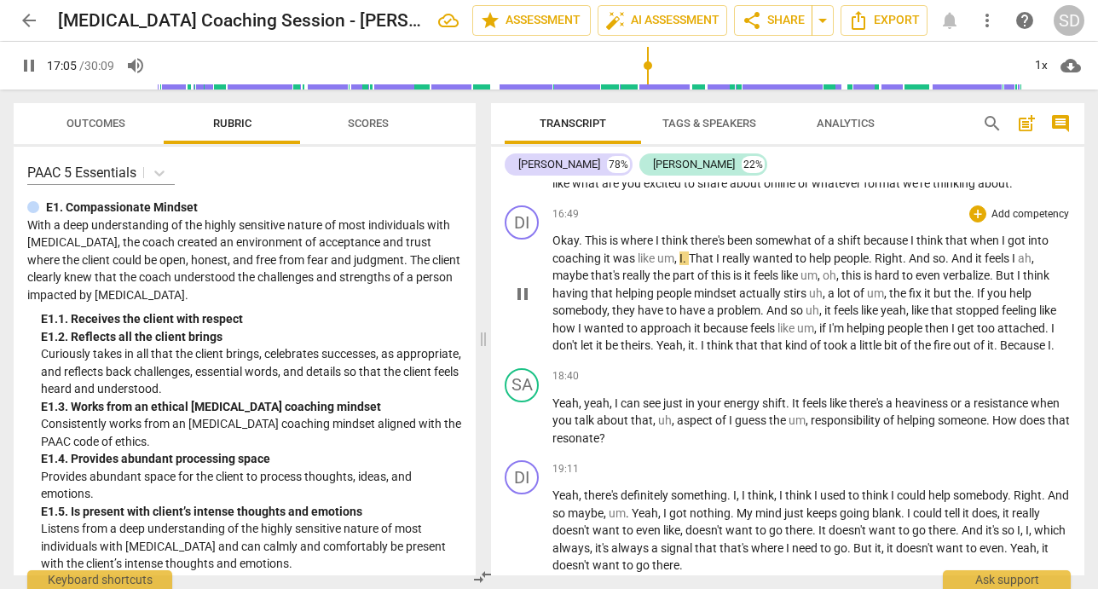
scroll to position [3188, 0]
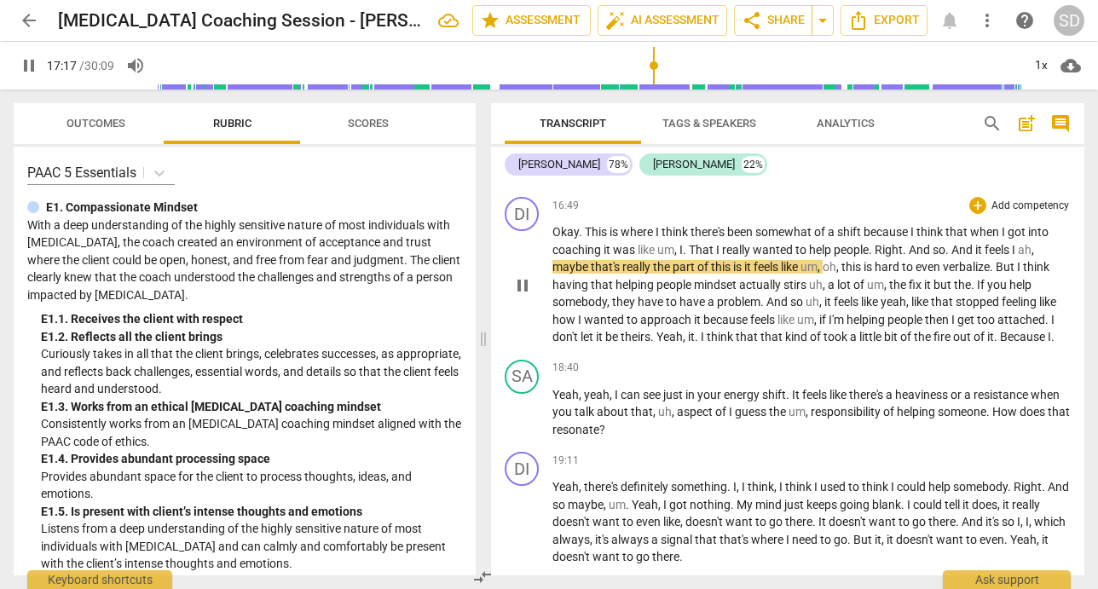
click at [946, 239] on span "think" at bounding box center [931, 232] width 29 height 14
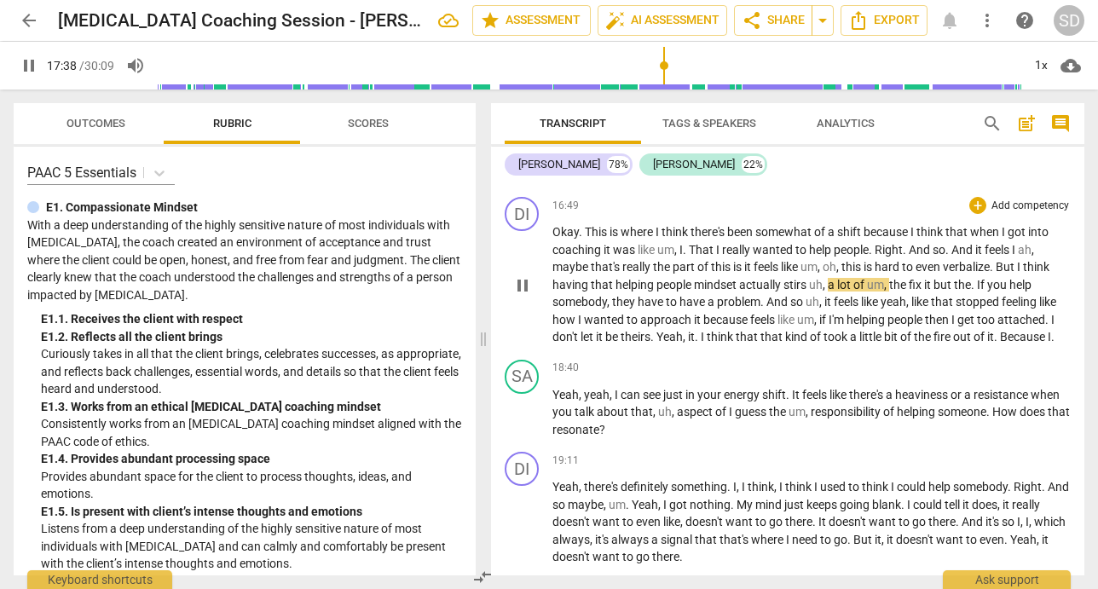
click at [757, 292] on span "actually" at bounding box center [761, 285] width 44 height 14
click at [785, 327] on p "Okay . This is where I think there's been somewhat of a shift because I think t…" at bounding box center [812, 284] width 519 height 123
type input "1057"
click at [846, 292] on span "a" at bounding box center [843, 285] width 9 height 14
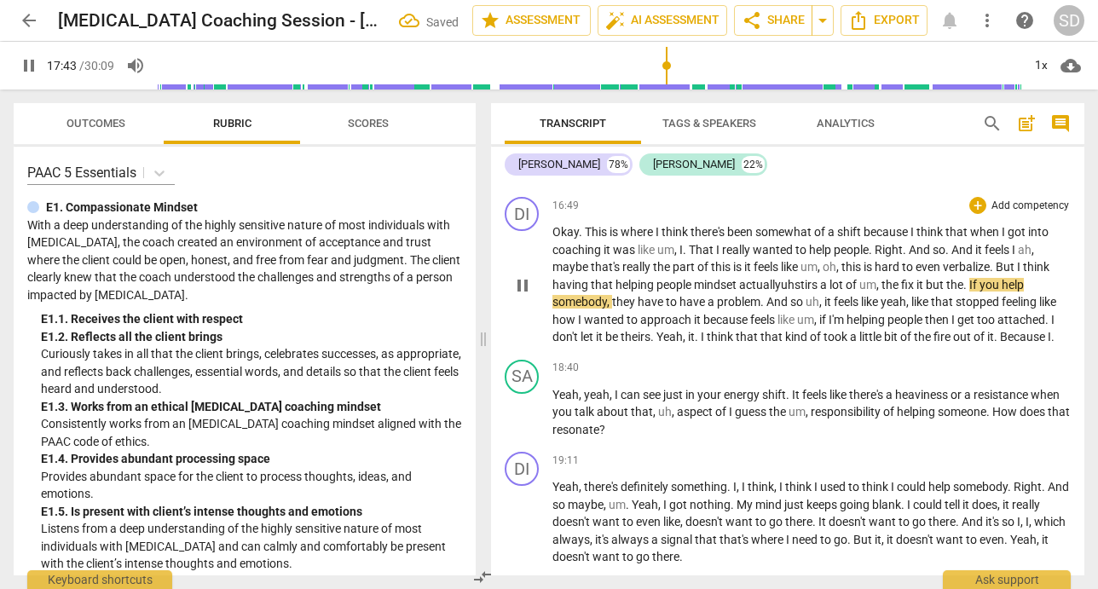
click at [899, 327] on span "people" at bounding box center [907, 320] width 38 height 14
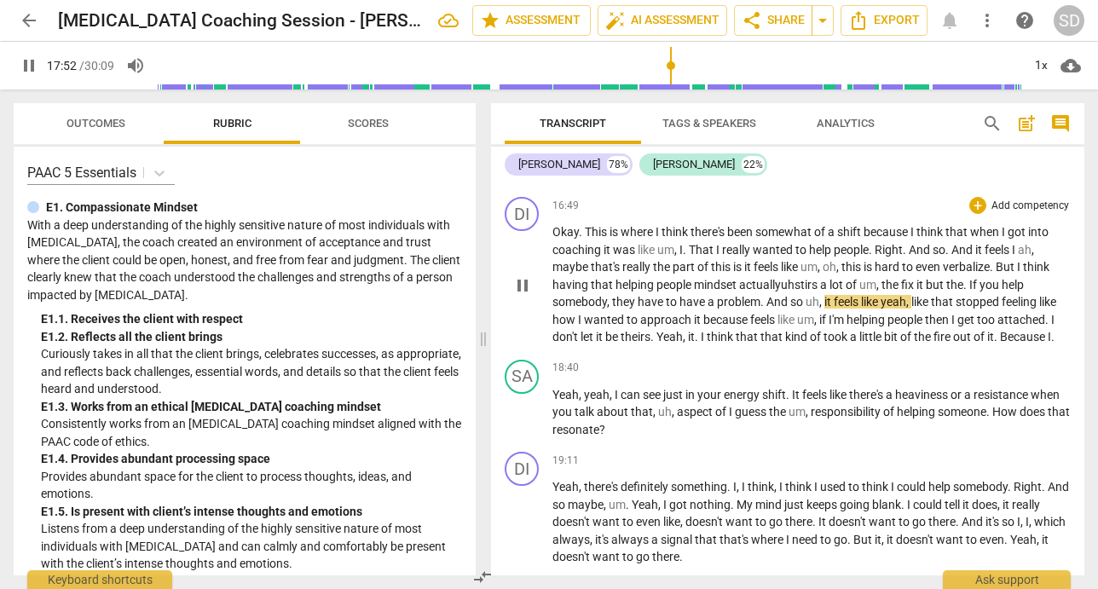
click at [721, 292] on span "mindset" at bounding box center [716, 285] width 45 height 14
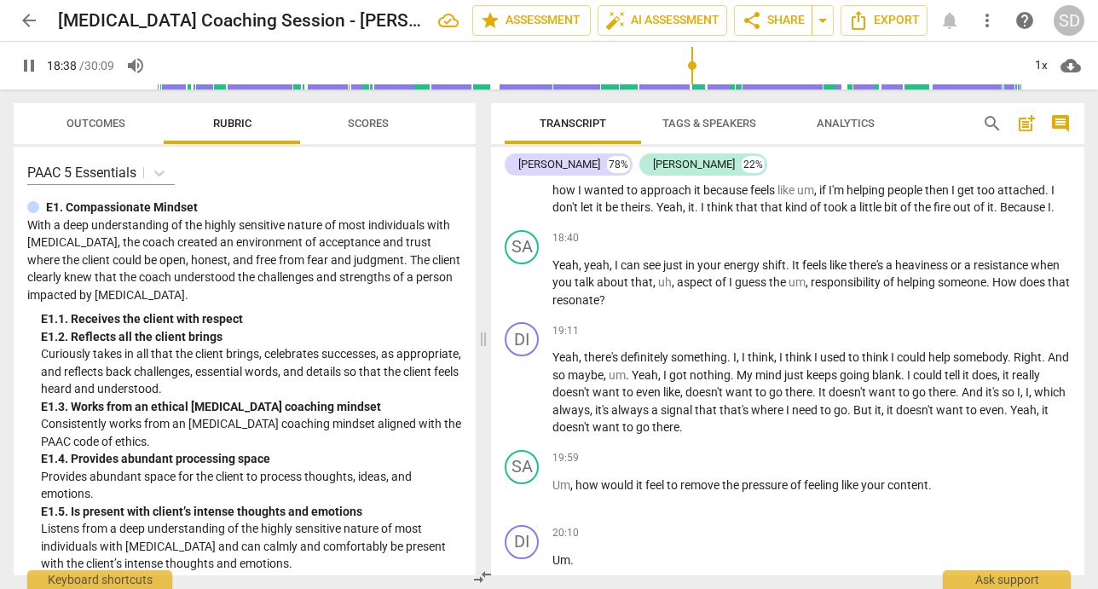
scroll to position [3320, 0]
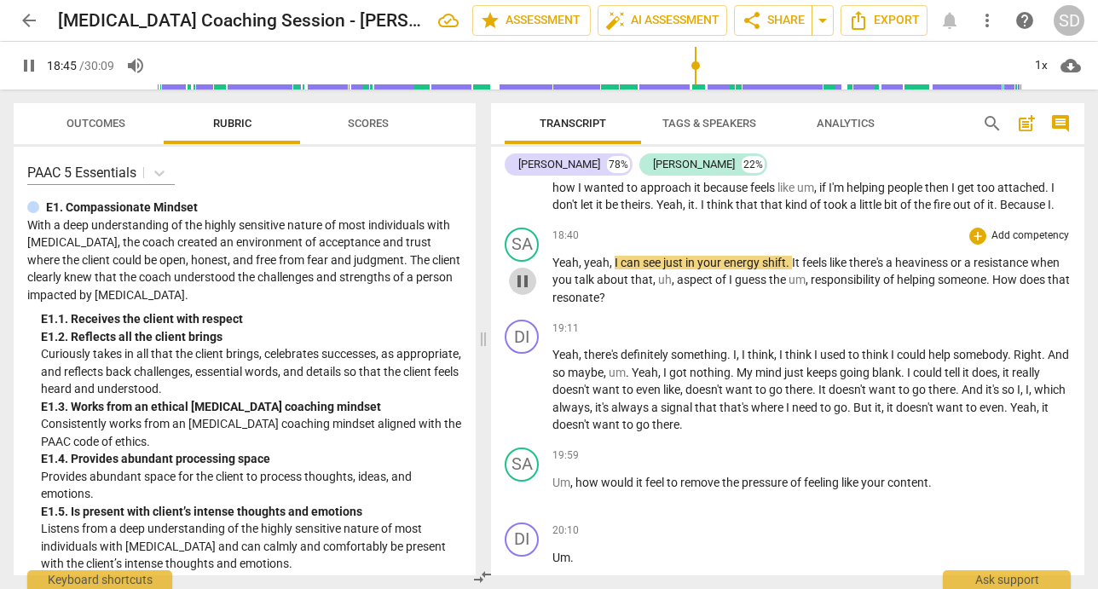
click at [523, 292] on span "pause" at bounding box center [523, 281] width 20 height 20
click at [585, 269] on span "yeah" at bounding box center [597, 263] width 26 height 14
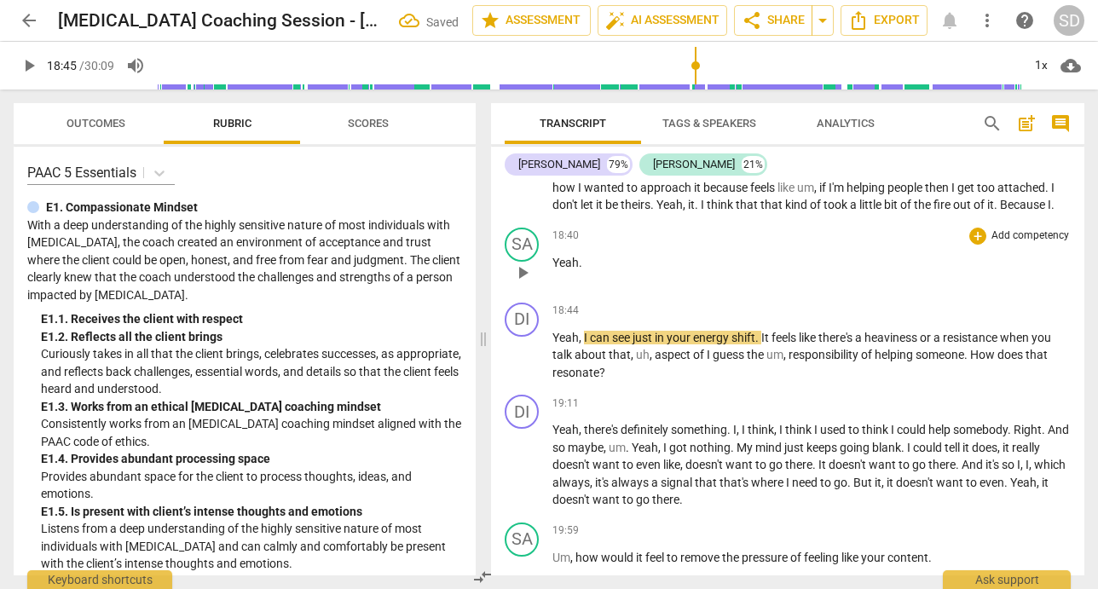
click at [556, 269] on span "Yeah" at bounding box center [566, 263] width 26 height 14
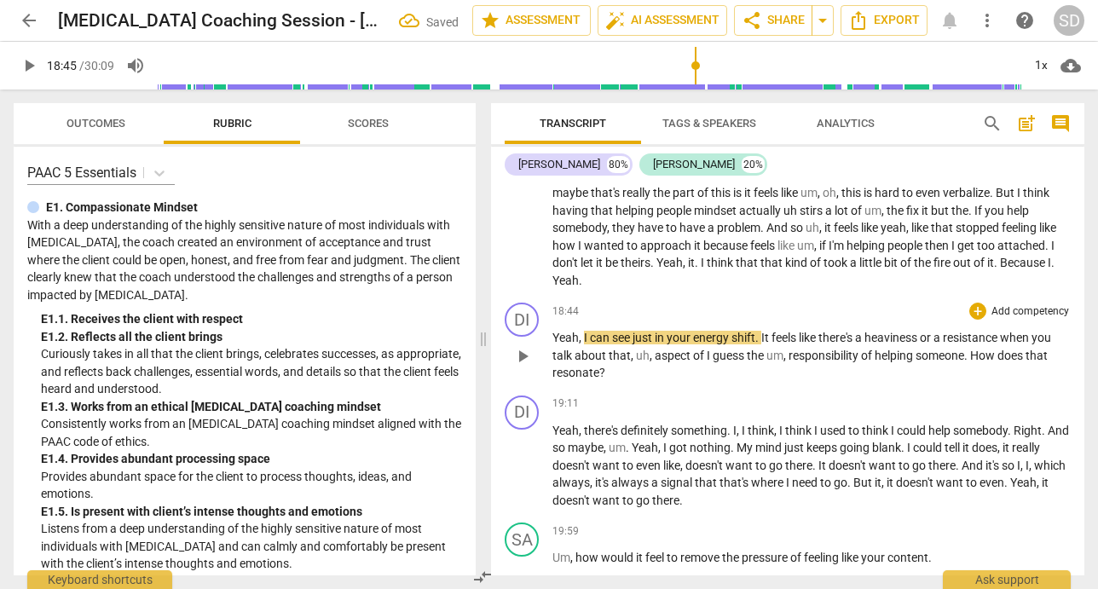
click at [619, 382] on p "Yeah , I can see just in your energy shift . It feels like there's a heaviness …" at bounding box center [812, 355] width 519 height 53
click at [524, 337] on div "DI" at bounding box center [522, 320] width 34 height 34
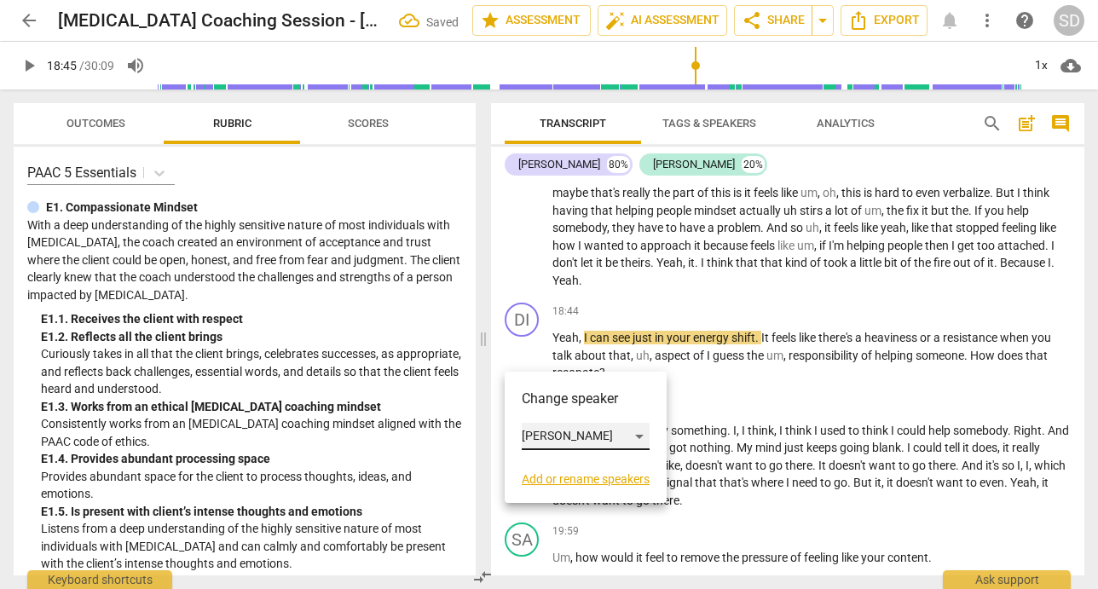
click at [607, 447] on div "[PERSON_NAME]" at bounding box center [586, 436] width 128 height 27
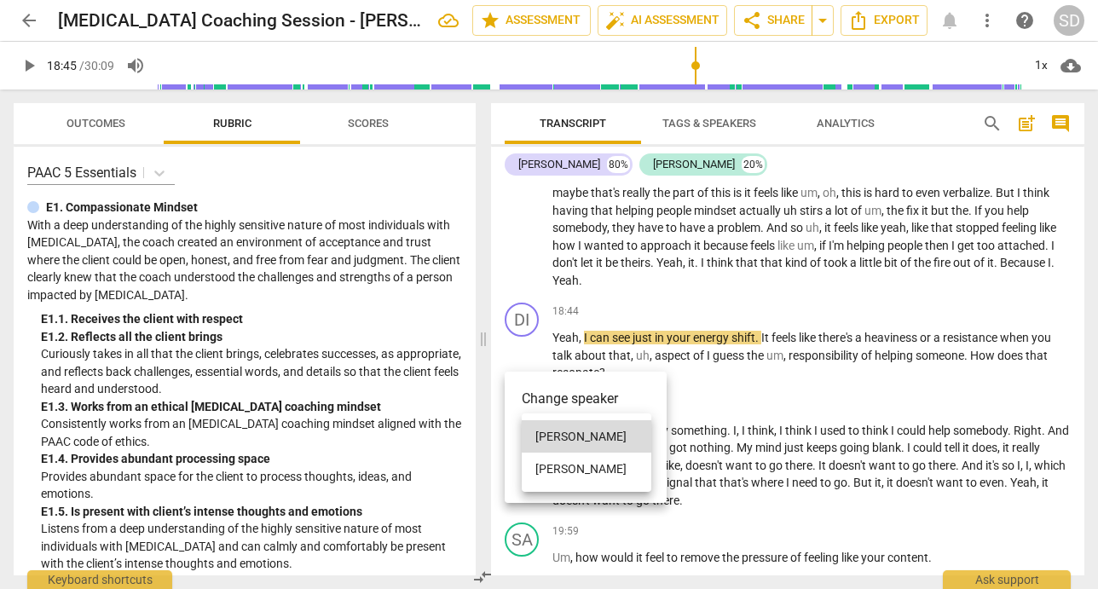
click at [599, 469] on li "[PERSON_NAME]" at bounding box center [587, 469] width 130 height 32
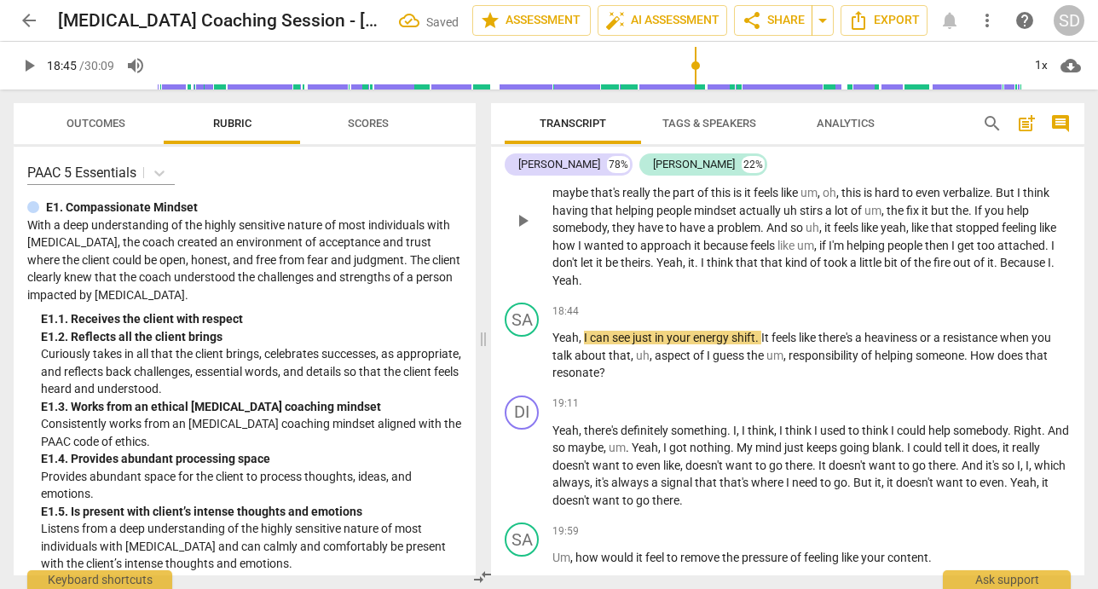
click at [1011, 269] on span "Because" at bounding box center [1024, 263] width 48 height 14
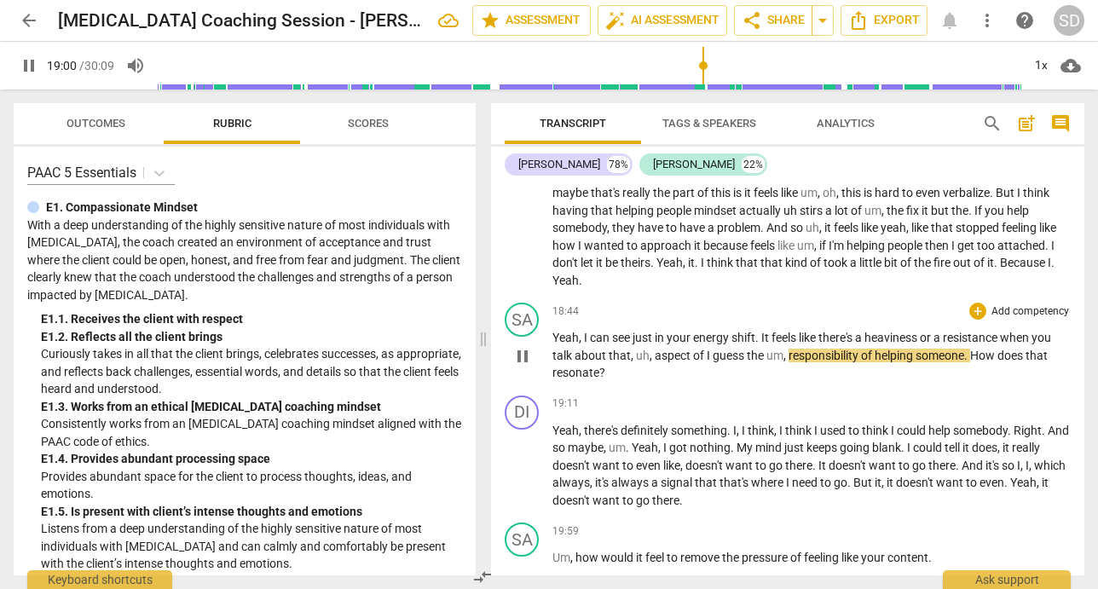
click at [655, 362] on span "aspect" at bounding box center [674, 356] width 38 height 14
type input "1142"
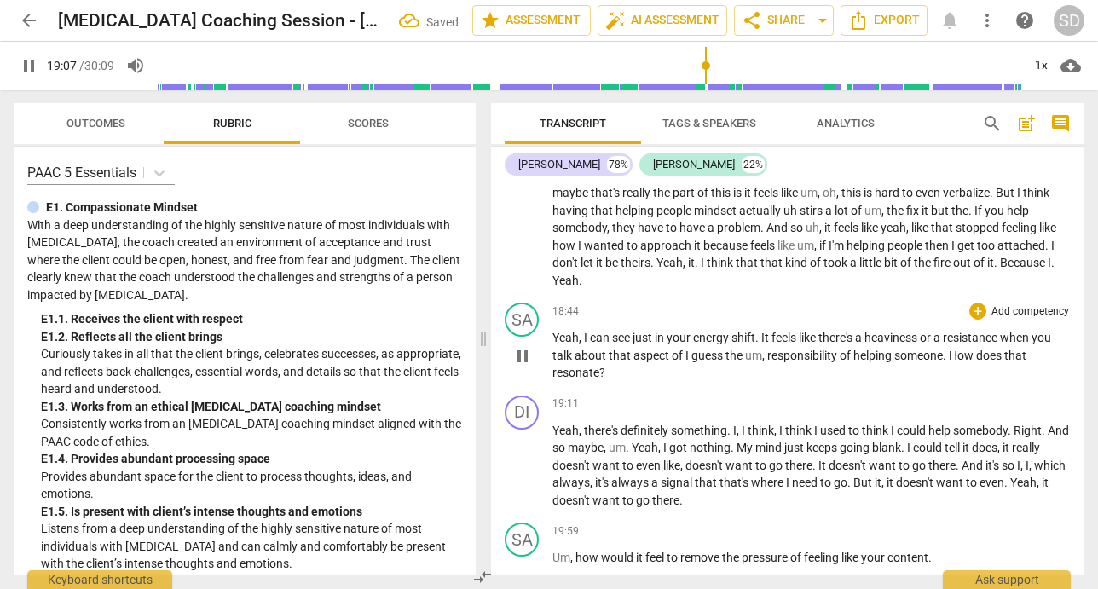
click at [710, 362] on span "guess" at bounding box center [709, 356] width 34 height 14
click at [669, 362] on span "aspect" at bounding box center [653, 356] width 38 height 14
click at [766, 362] on span "," at bounding box center [764, 356] width 5 height 14
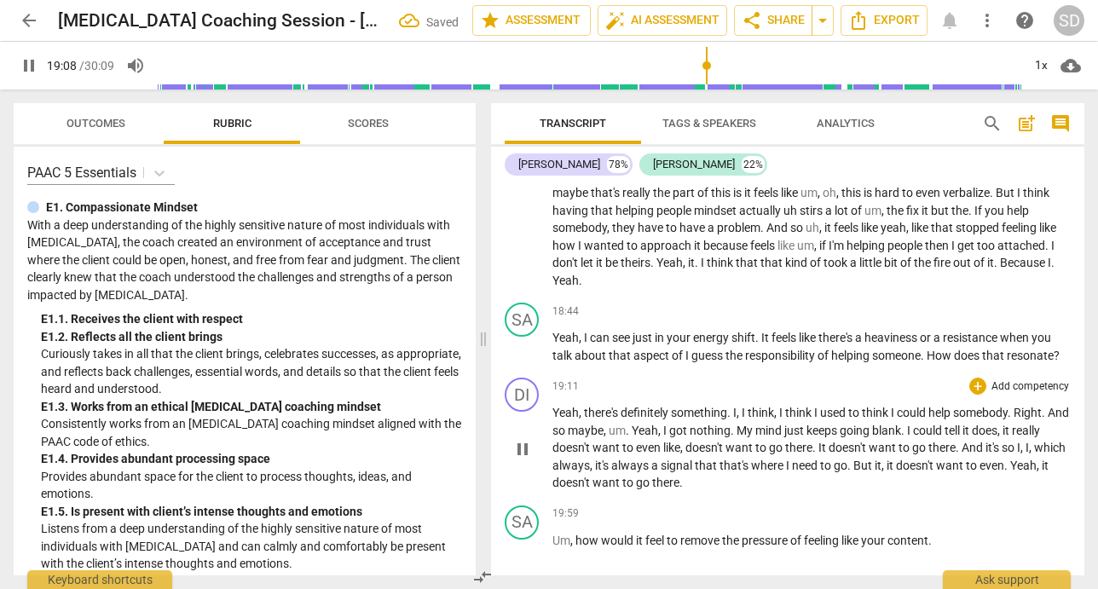
click at [522, 460] on span "pause" at bounding box center [523, 449] width 20 height 20
type input "1149"
